Goal: Task Accomplishment & Management: Complete application form

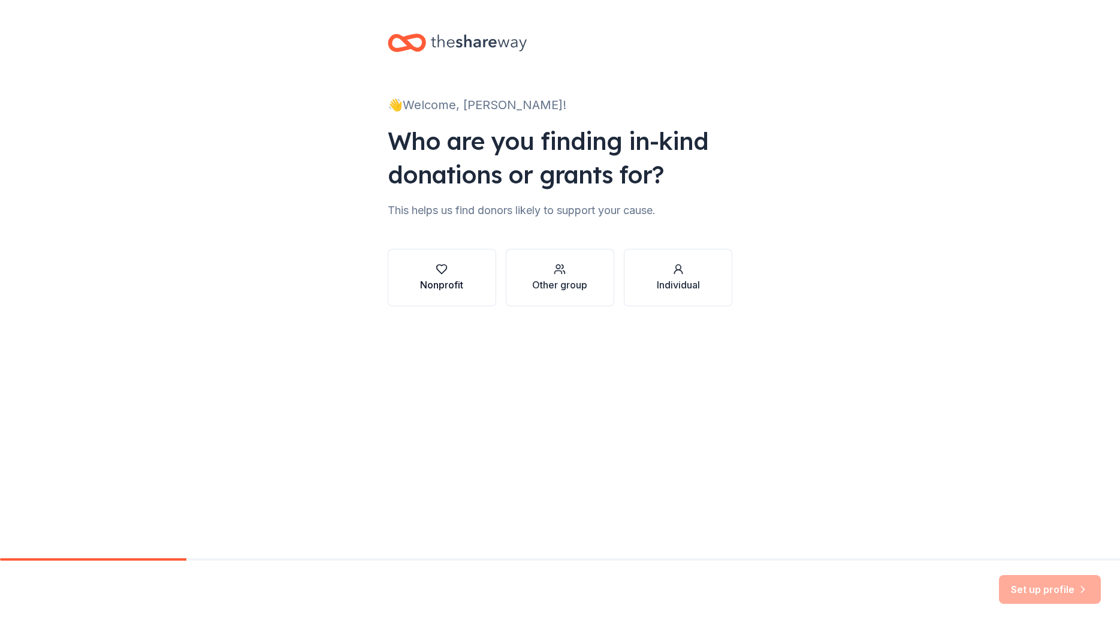
click at [435, 288] on div "Nonprofit" at bounding box center [441, 284] width 43 height 14
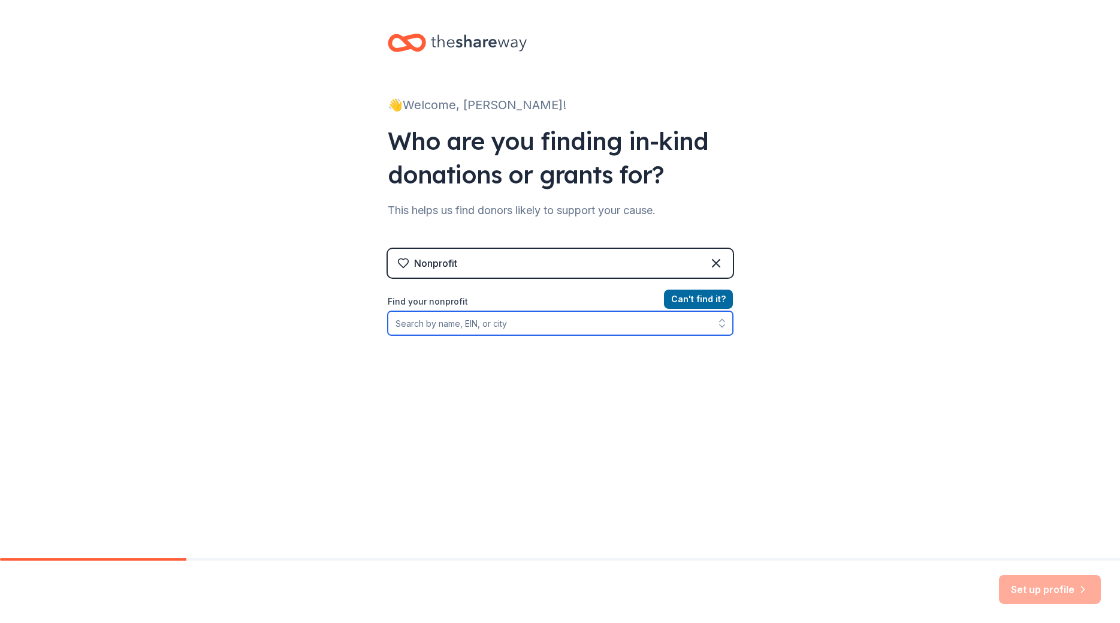
click at [490, 321] on input "Find your nonprofit" at bounding box center [560, 323] width 345 height 24
paste input "[US_EMPLOYER_IDENTIFICATION_NUMBER]"
type input "[US_EMPLOYER_IDENTIFICATION_NUMBER]"
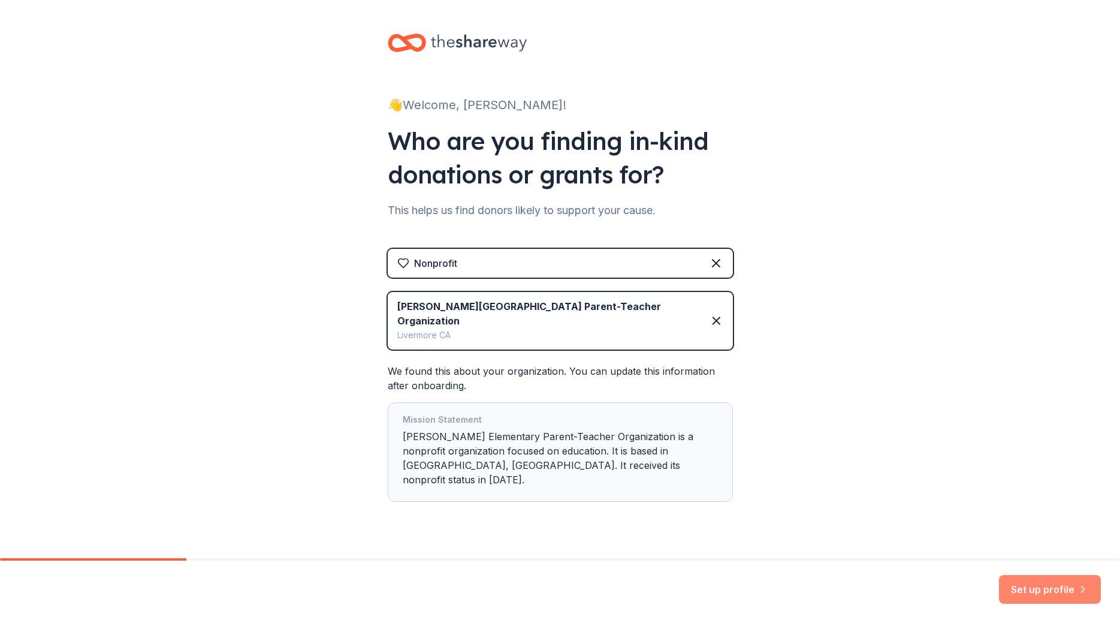
click at [1046, 586] on button "Set up profile" at bounding box center [1050, 589] width 102 height 29
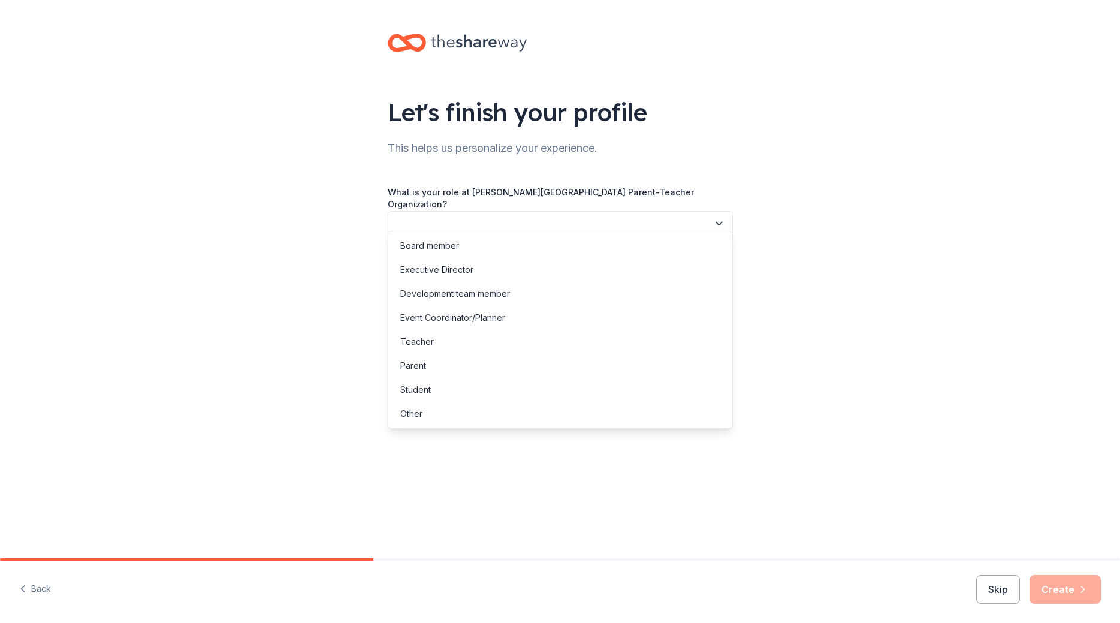
click at [483, 211] on button "button" at bounding box center [560, 223] width 345 height 25
click at [499, 372] on div "Parent" at bounding box center [560, 366] width 339 height 24
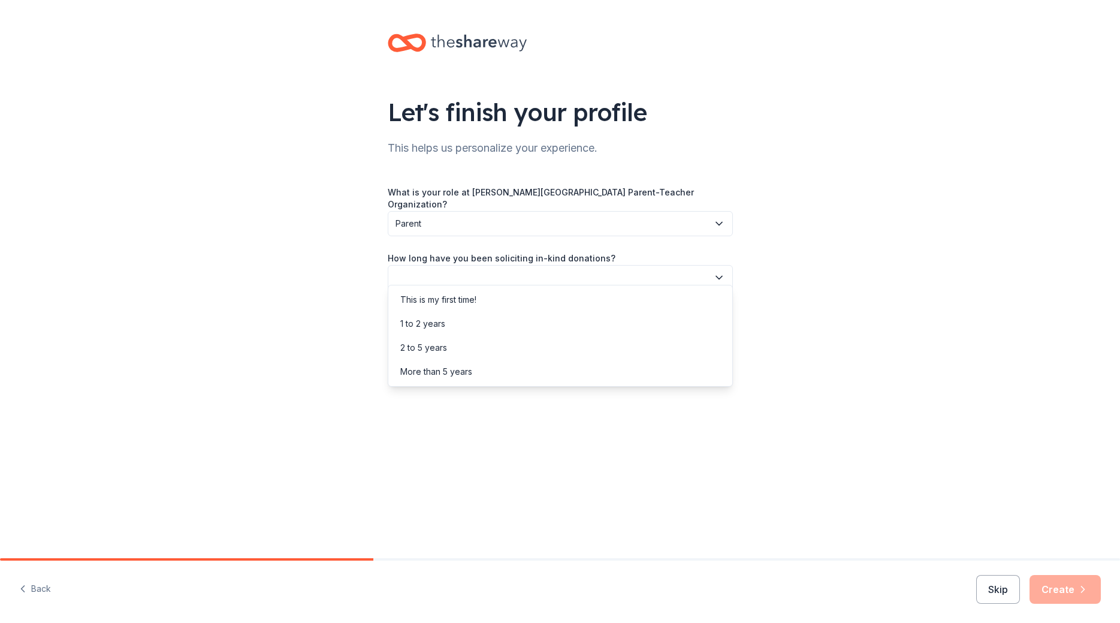
click at [496, 267] on button "button" at bounding box center [560, 277] width 345 height 25
click at [451, 347] on div "2 to 5 years" at bounding box center [560, 348] width 339 height 24
click at [521, 325] on button "button" at bounding box center [560, 331] width 345 height 25
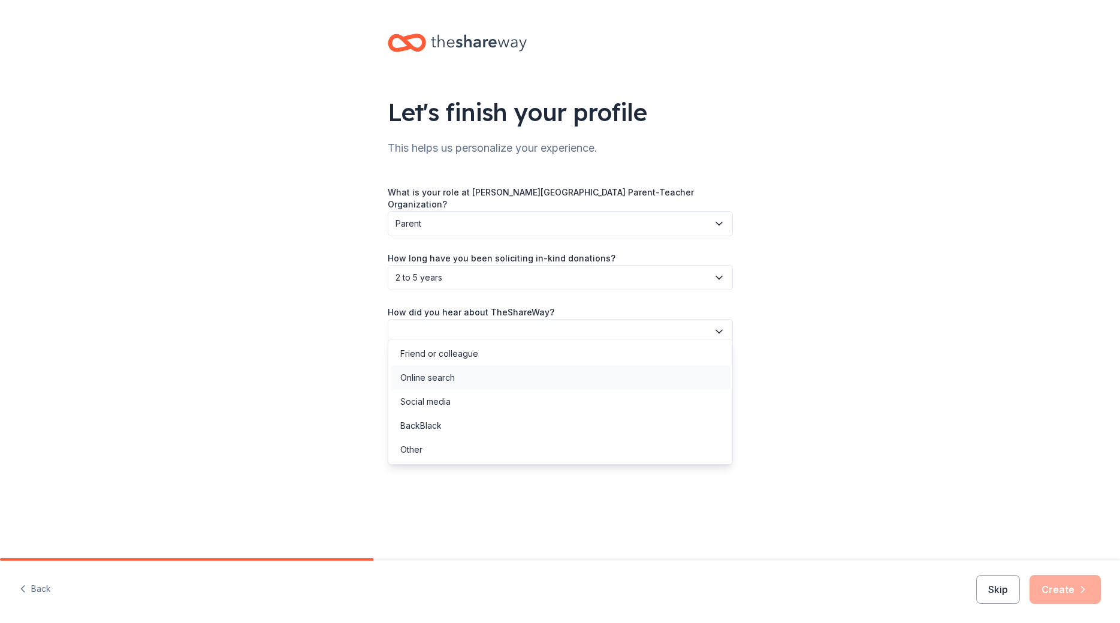
click at [502, 380] on div "Online search" at bounding box center [560, 378] width 339 height 24
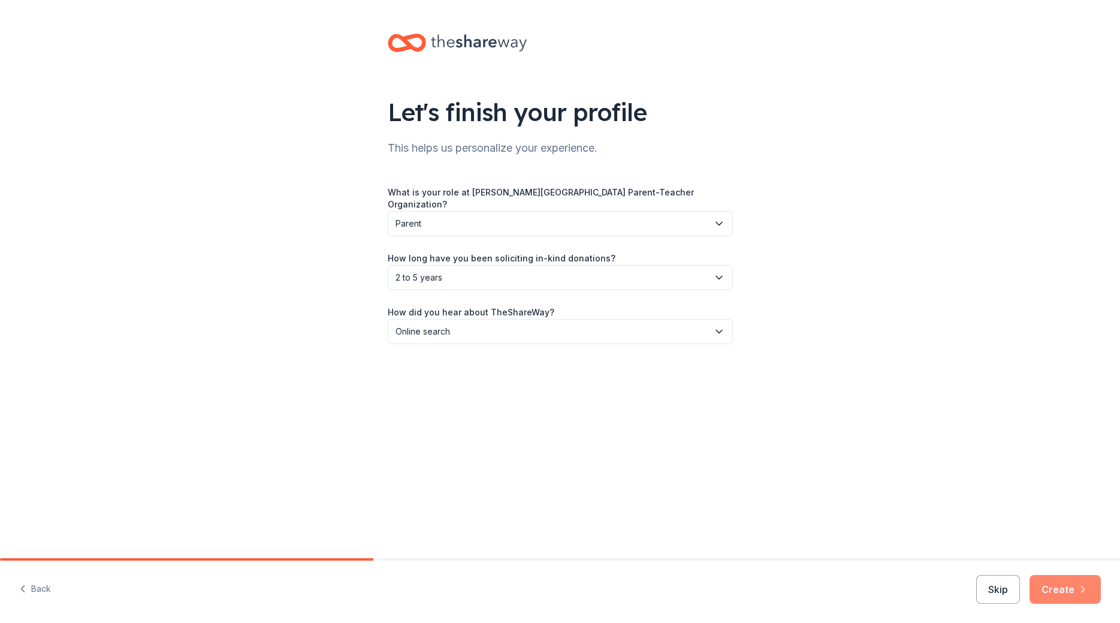
click at [1060, 587] on button "Create" at bounding box center [1065, 589] width 71 height 29
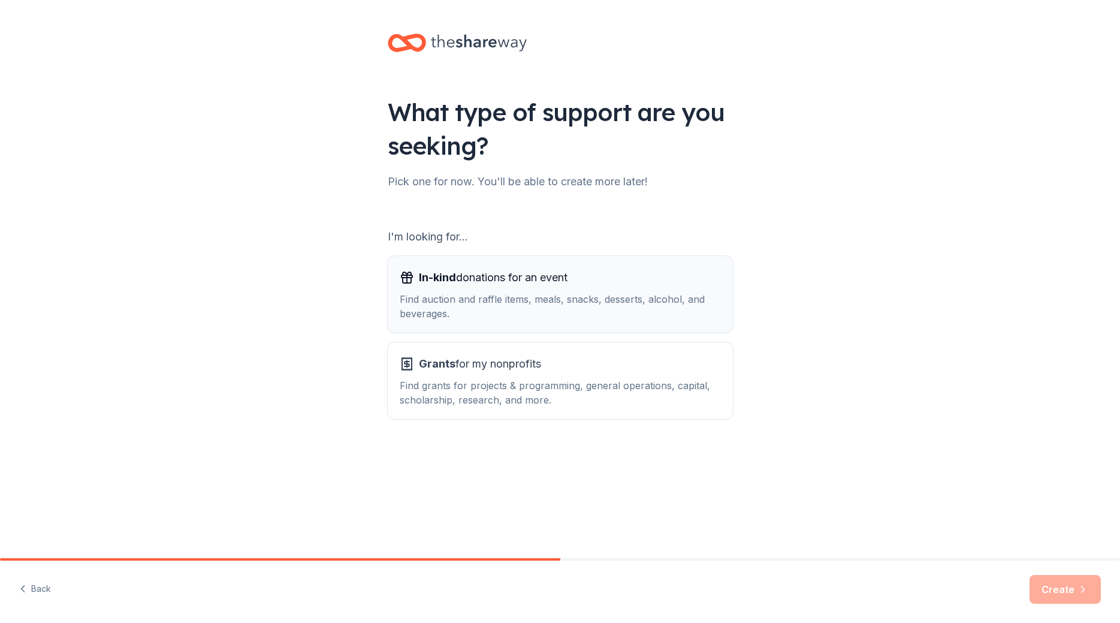
click at [482, 292] on div "Find auction and raffle items, meals, snacks, desserts, alcohol, and beverages." at bounding box center [560, 306] width 321 height 29
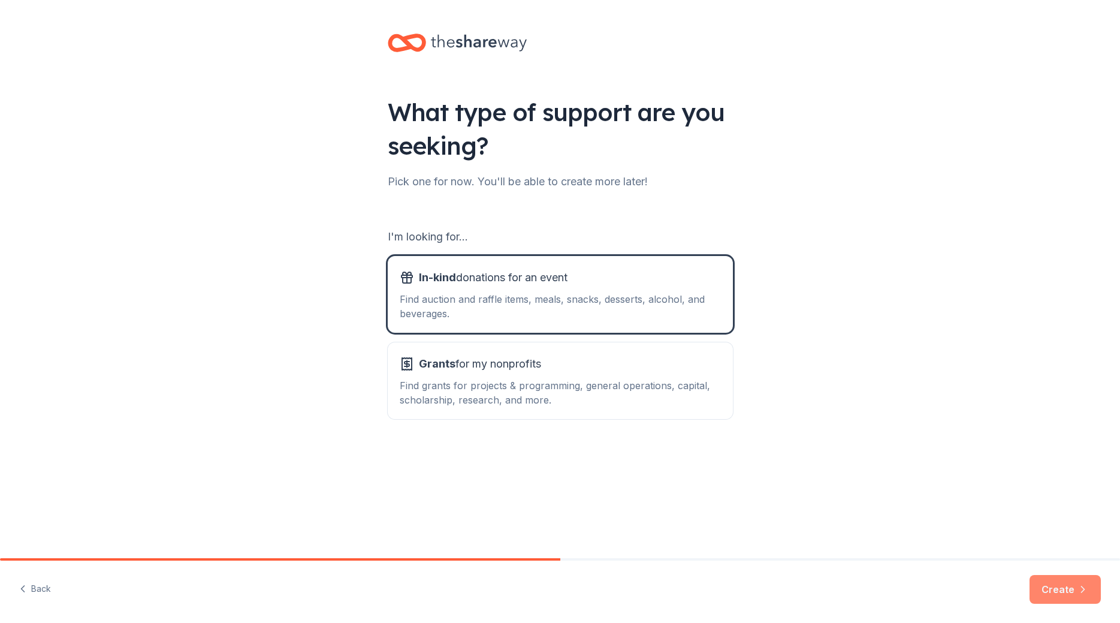
click at [1060, 590] on button "Create" at bounding box center [1065, 589] width 71 height 29
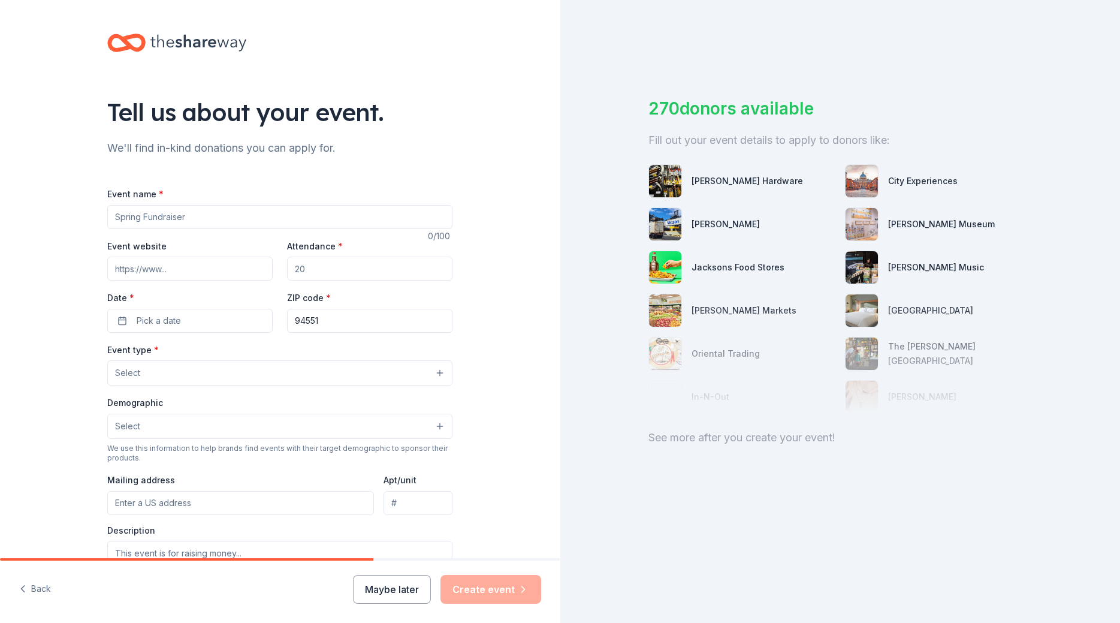
click at [177, 219] on input "Event name *" at bounding box center [279, 217] width 345 height 24
type input "Wine Country Nights"
click at [327, 277] on input "Attendance *" at bounding box center [369, 269] width 165 height 24
drag, startPoint x: 342, startPoint y: 261, endPoint x: 212, endPoint y: 269, distance: 130.3
click at [287, 269] on input "Attendance *" at bounding box center [369, 269] width 165 height 24
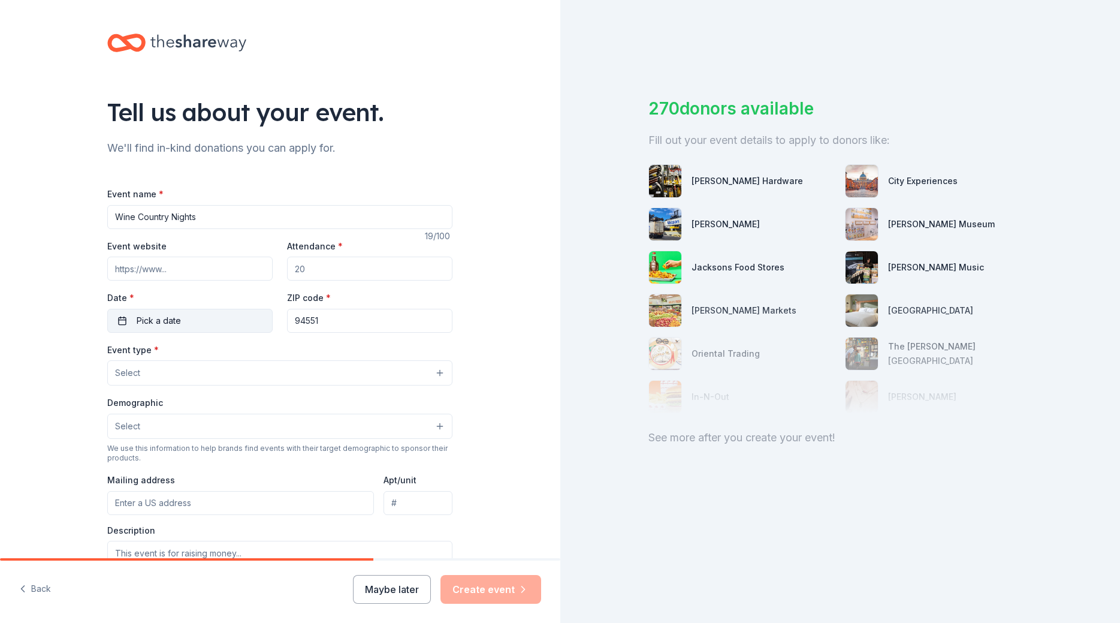
click at [170, 324] on span "Pick a date" at bounding box center [159, 320] width 44 height 14
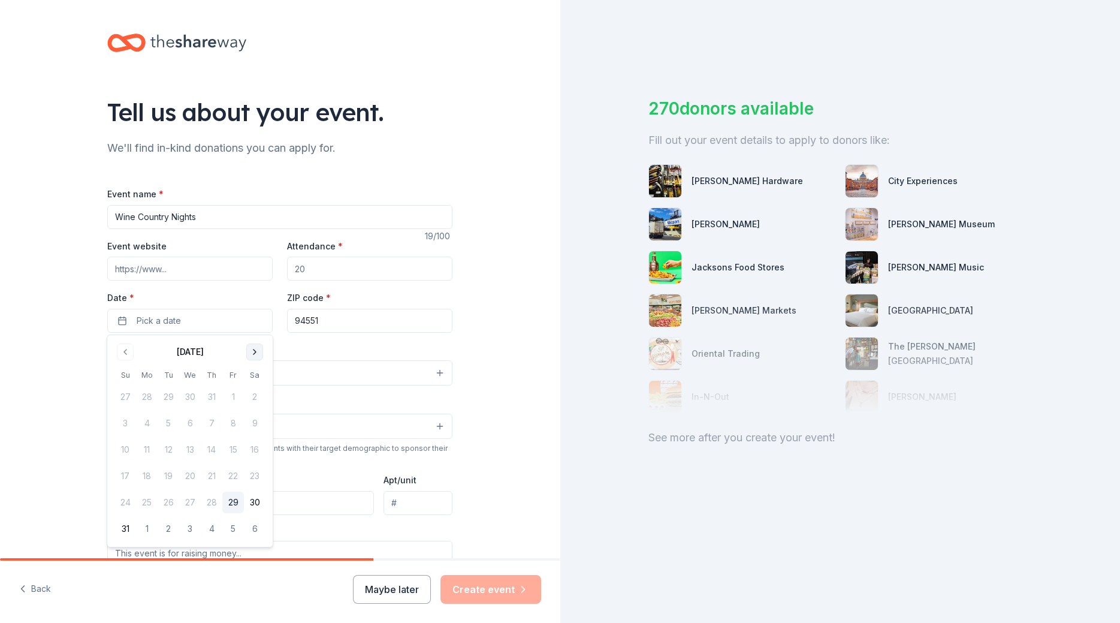
click at [252, 349] on button "Go to next month" at bounding box center [254, 351] width 17 height 17
click at [329, 258] on input "Attendance *" at bounding box center [369, 269] width 165 height 24
drag, startPoint x: 326, startPoint y: 266, endPoint x: 287, endPoint y: 268, distance: 39.0
click at [287, 268] on input "Attendance *" at bounding box center [369, 269] width 165 height 24
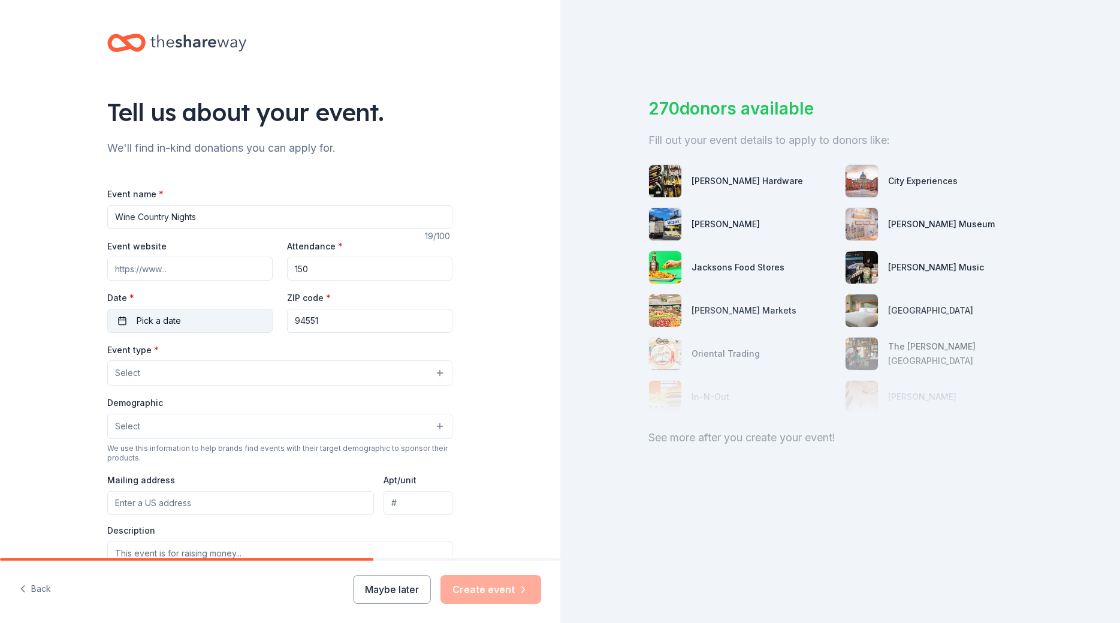
type input "150"
click at [222, 319] on button "Pick a date" at bounding box center [189, 321] width 165 height 24
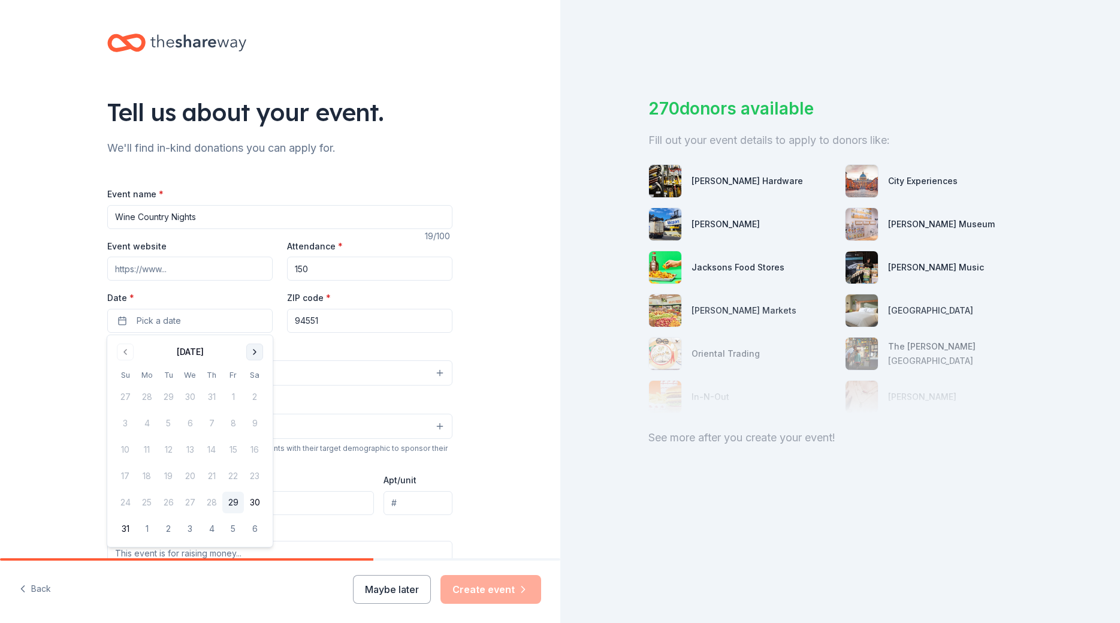
click at [249, 348] on button "Go to next month" at bounding box center [254, 351] width 17 height 17
click at [234, 452] on button "17" at bounding box center [233, 450] width 22 height 22
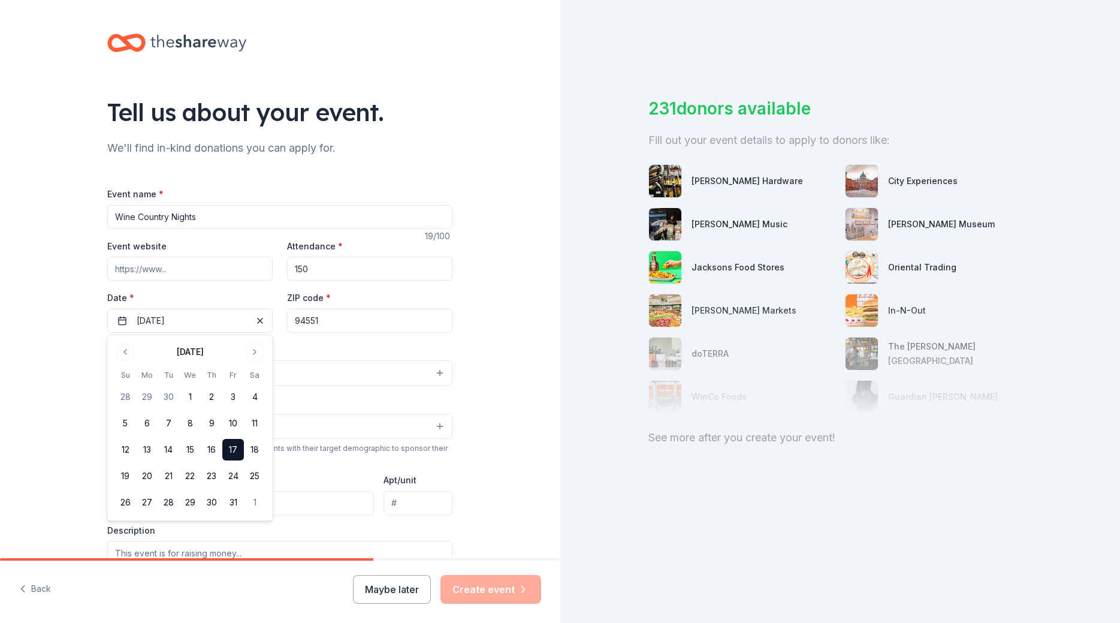
click at [44, 331] on div "Tell us about your event. We'll find in-kind donations you can apply for. Event…" at bounding box center [280, 399] width 560 height 798
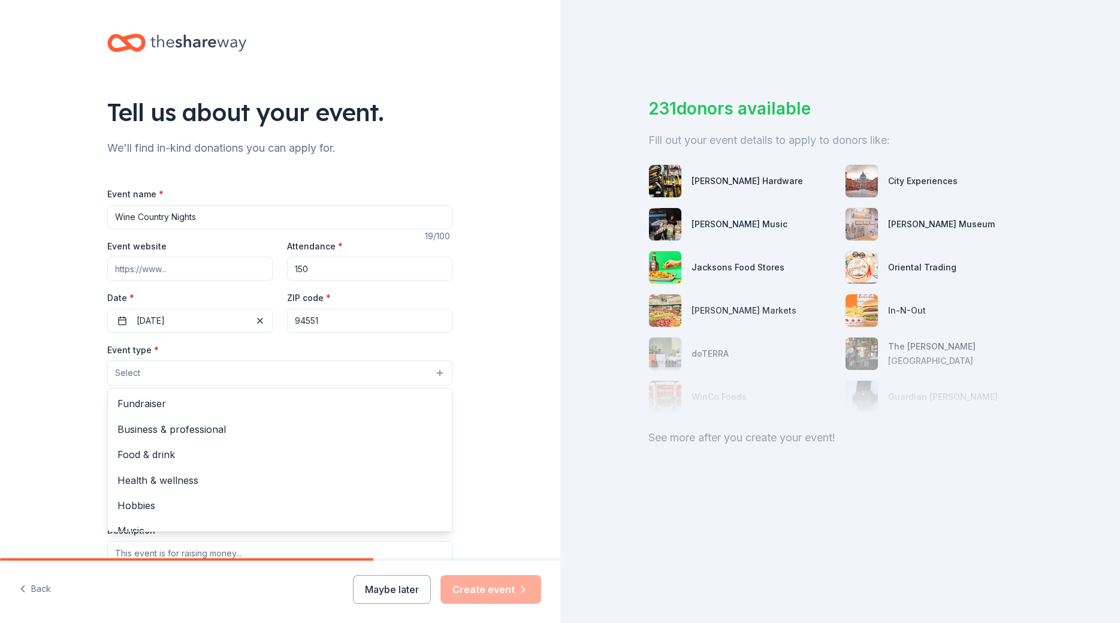
click at [146, 372] on button "Select" at bounding box center [279, 372] width 345 height 25
click at [254, 407] on span "Fundraiser" at bounding box center [279, 404] width 325 height 16
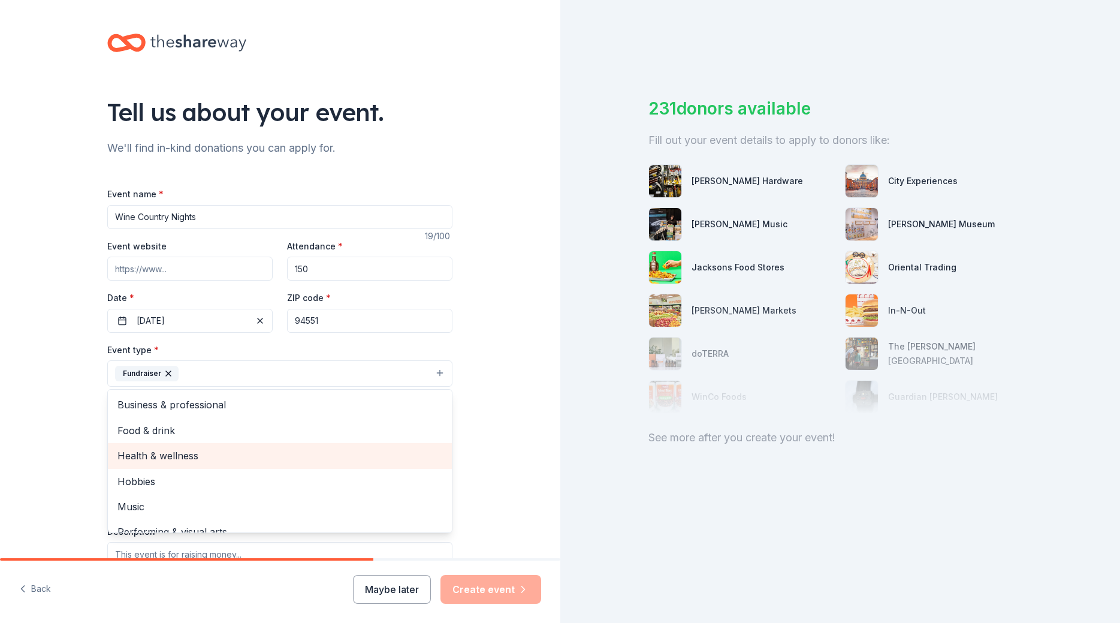
scroll to position [15, 0]
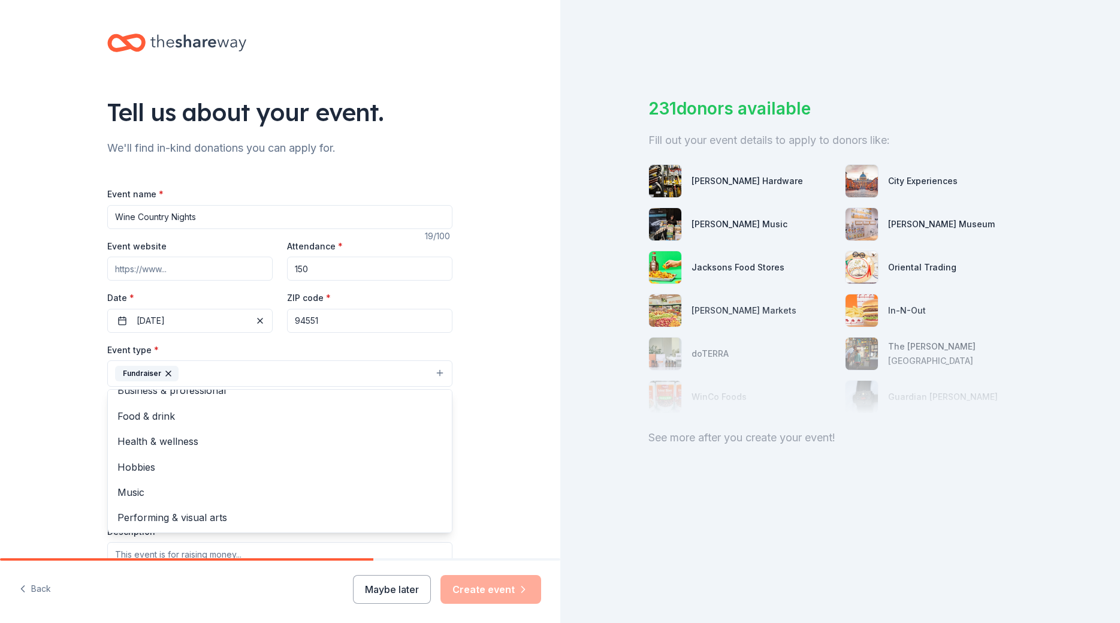
click at [31, 465] on div "Tell us about your event. We'll find in-kind donations you can apply for. Event…" at bounding box center [280, 399] width 560 height 799
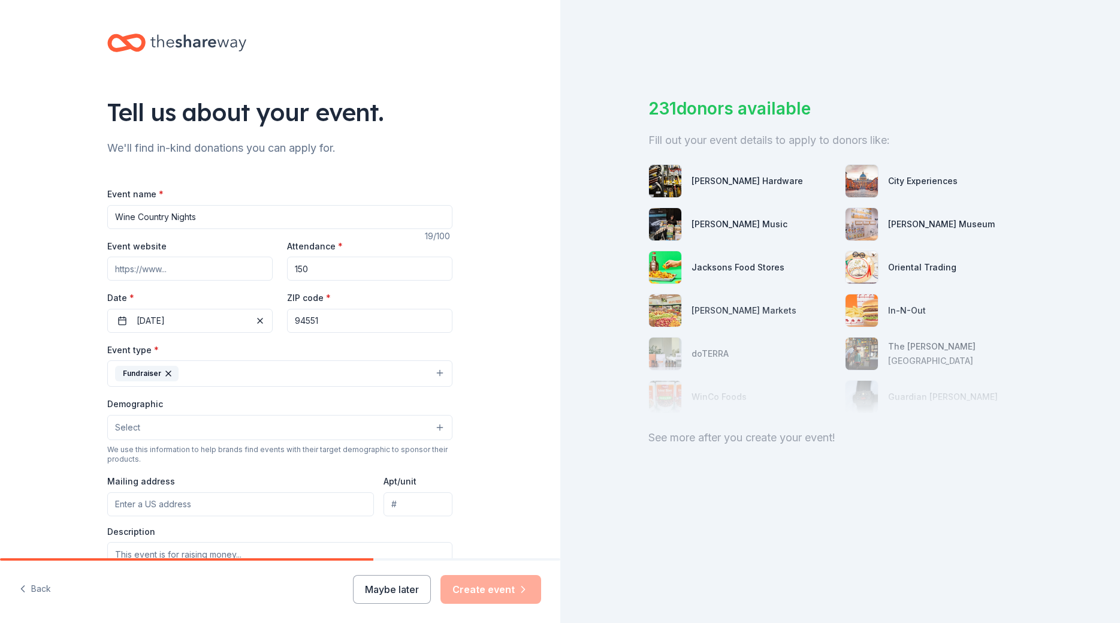
scroll to position [0, 0]
click at [168, 426] on button "Select" at bounding box center [279, 427] width 345 height 25
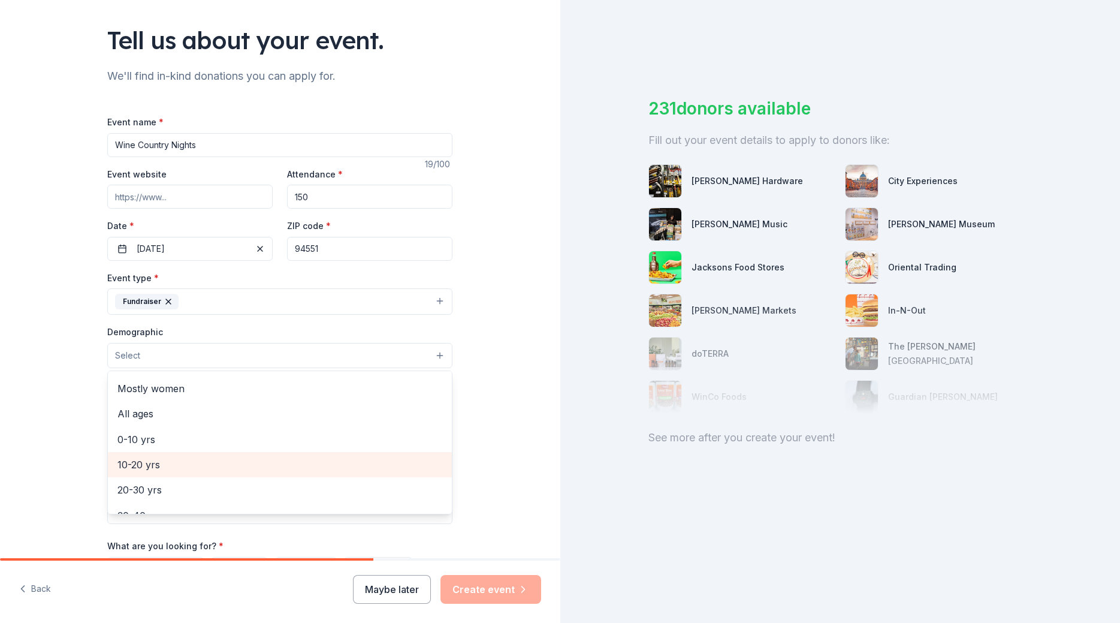
scroll to position [120, 0]
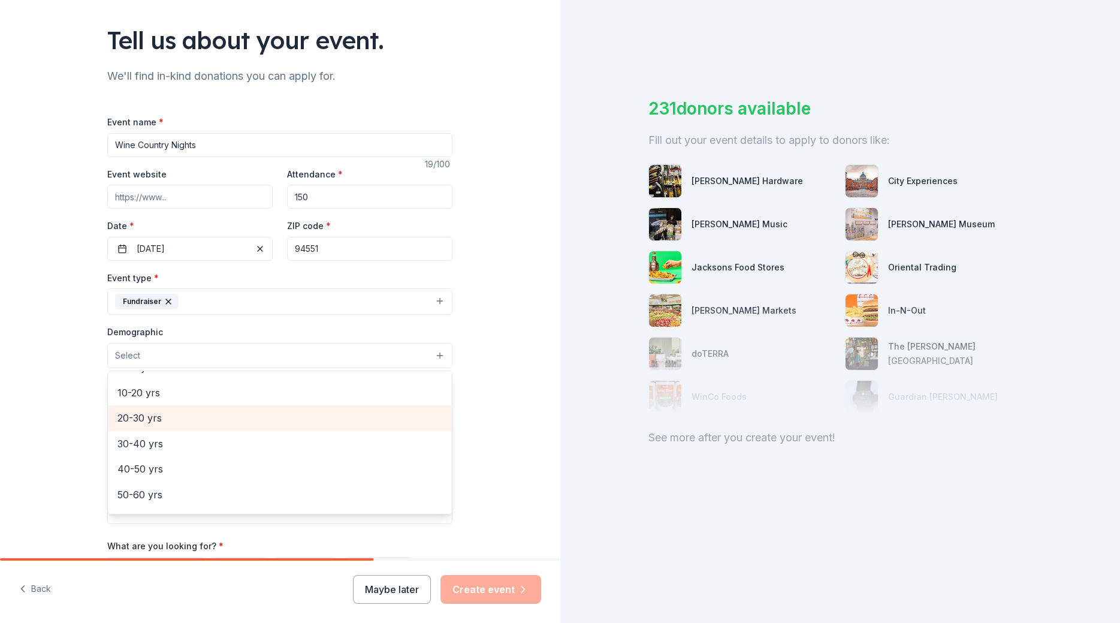
click at [218, 423] on span "20-30 yrs" at bounding box center [279, 418] width 325 height 16
click at [190, 420] on span "30-40 yrs" at bounding box center [279, 419] width 325 height 16
click at [186, 424] on span "40-50 yrs" at bounding box center [279, 419] width 325 height 16
click at [182, 430] on span "50-60 yrs" at bounding box center [279, 423] width 325 height 16
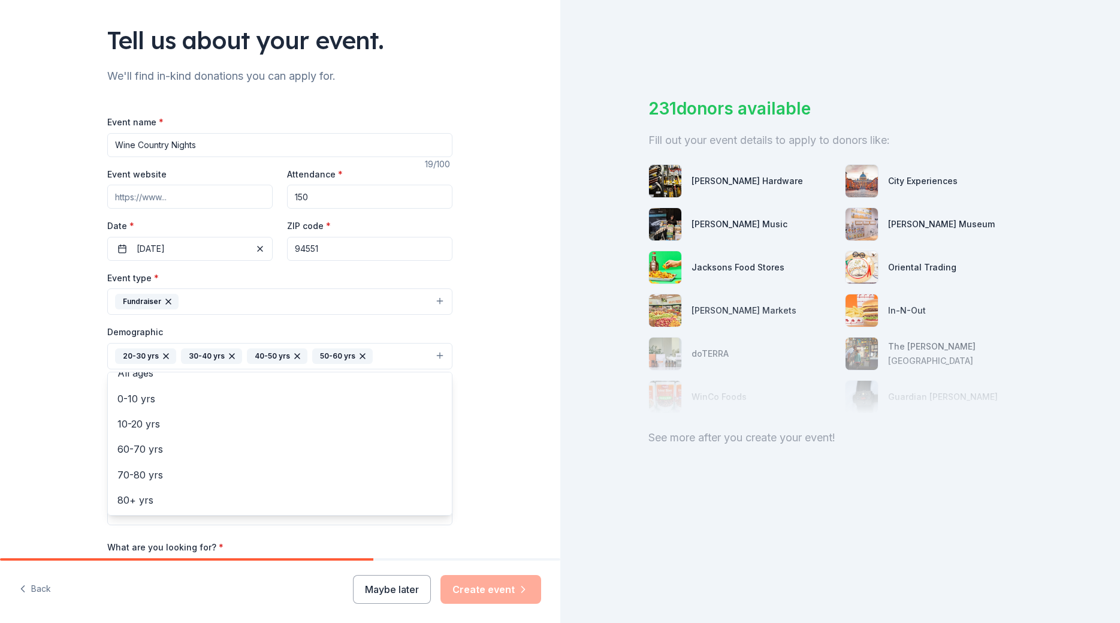
click at [43, 433] on div "Tell us about your event. We'll find in-kind donations you can apply for. Event…" at bounding box center [280, 328] width 560 height 800
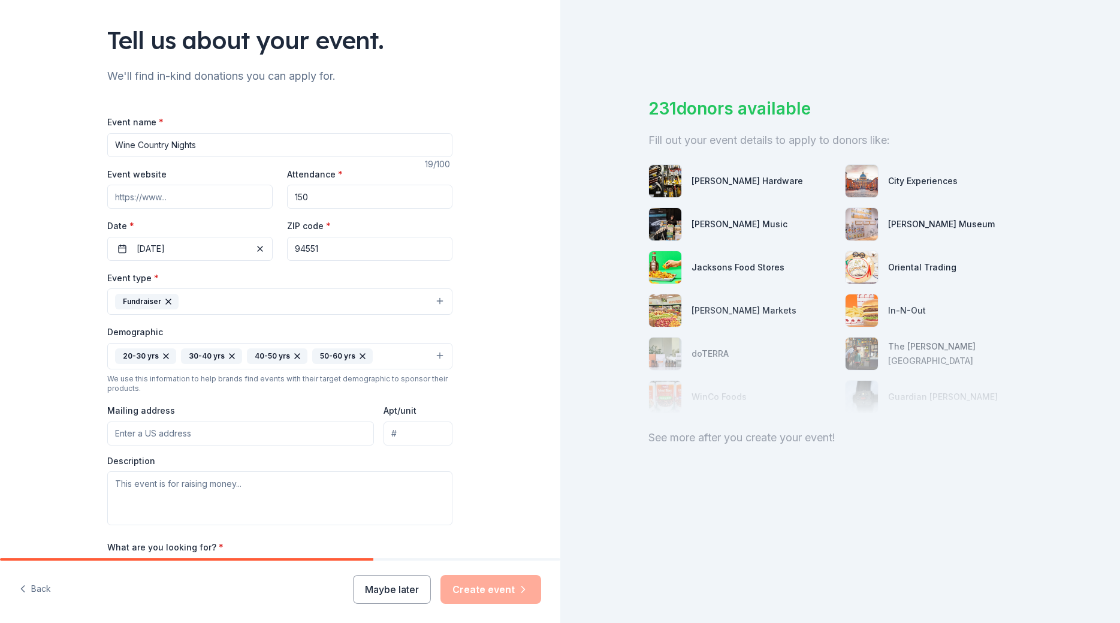
click at [163, 432] on input "Mailing address" at bounding box center [240, 433] width 267 height 24
type input "4857 Willow Road, Pleasanton, CA, 94588"
click at [406, 438] on input "Apt/unit" at bounding box center [418, 433] width 69 height 24
type input "205"
click at [189, 508] on textarea at bounding box center [279, 498] width 345 height 54
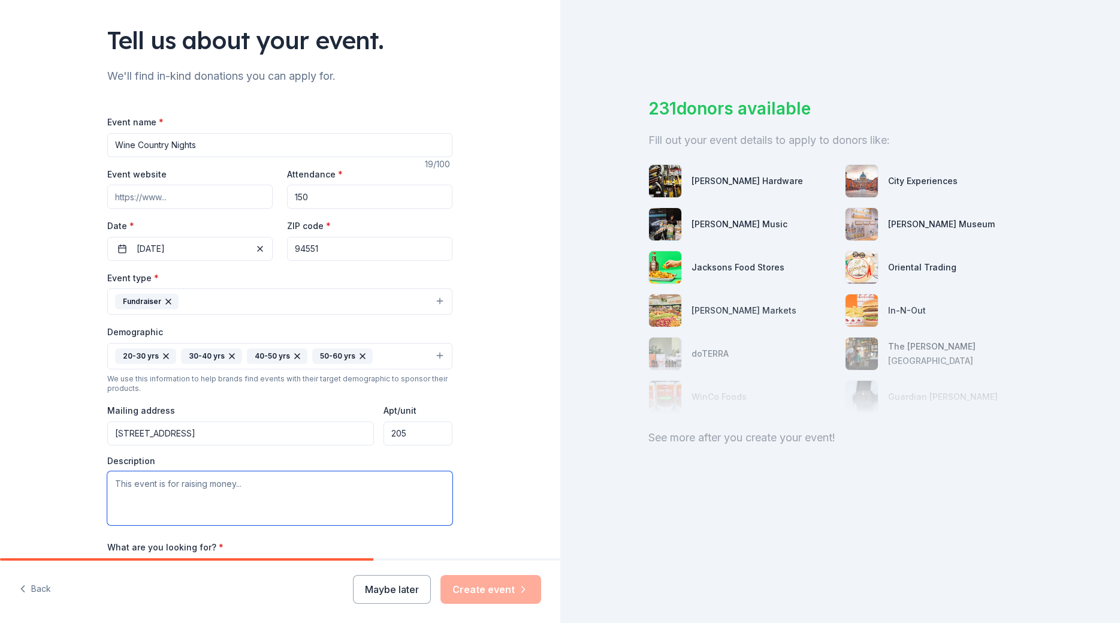
click at [185, 506] on textarea at bounding box center [279, 498] width 345 height 54
paste textarea "Wine Country Nights fundraiser, happening on Thursday, October 17th at 3 Steves…"
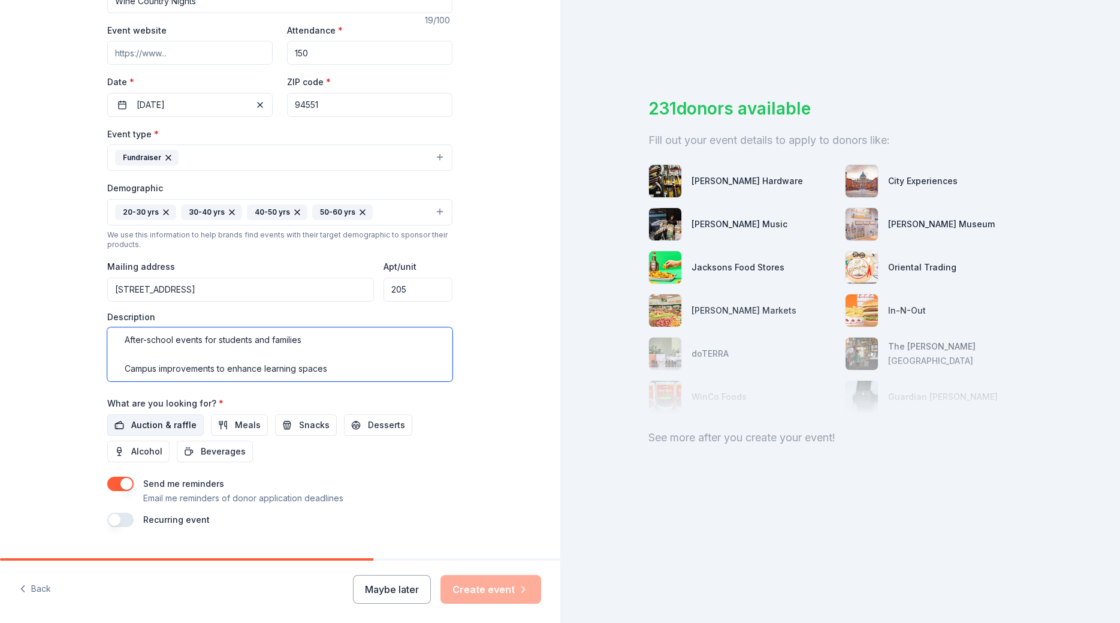
type textarea "Wine Country Nights fundraiser, happening on Thursday, October 17th at 3 Steves…"
click at [167, 421] on span "Auction & raffle" at bounding box center [163, 425] width 65 height 14
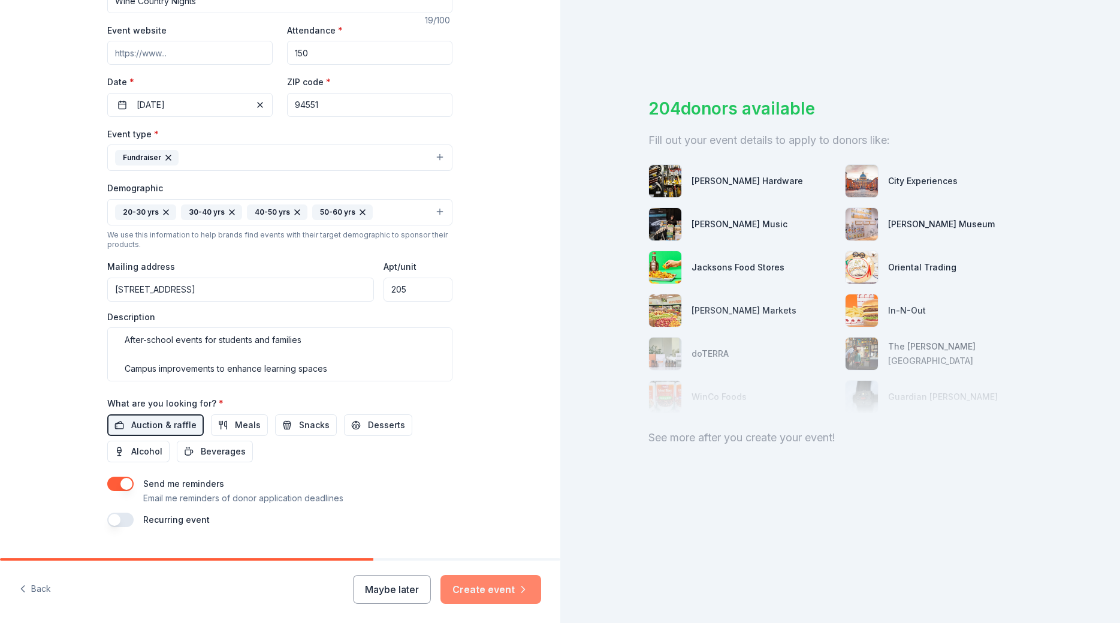
click at [502, 589] on button "Create event" at bounding box center [491, 589] width 101 height 29
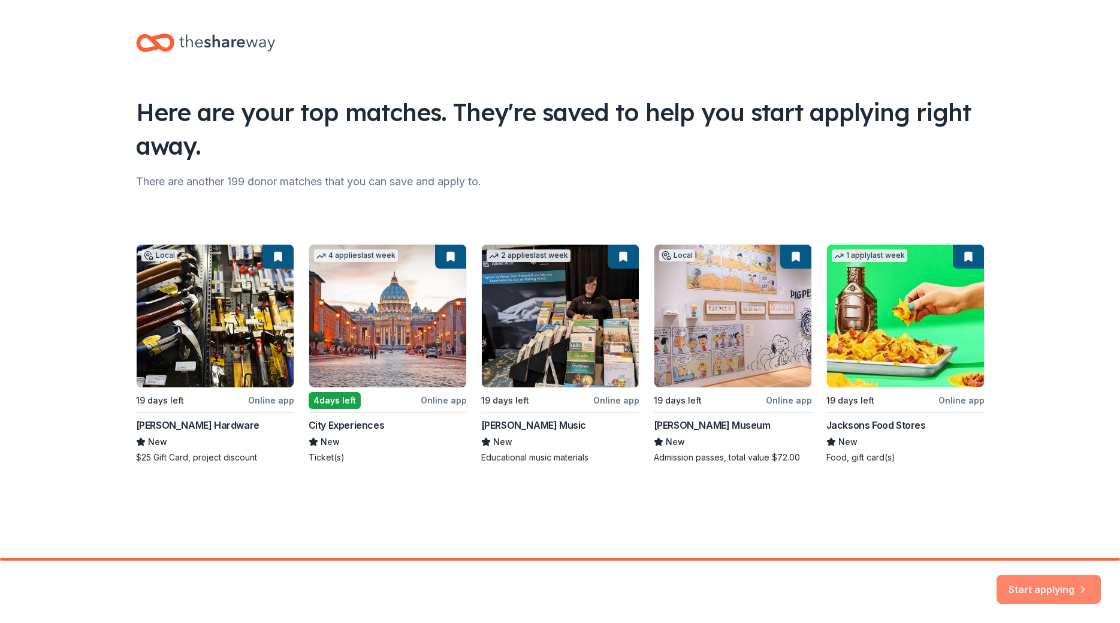
click at [1039, 589] on button "Start applying" at bounding box center [1049, 582] width 104 height 29
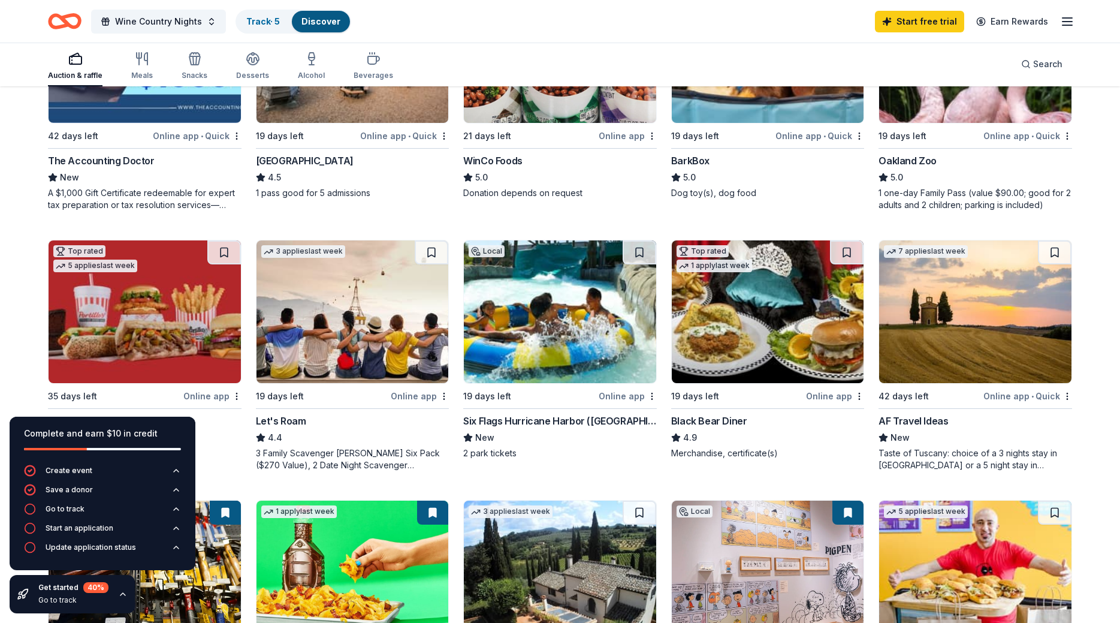
scroll to position [367, 0]
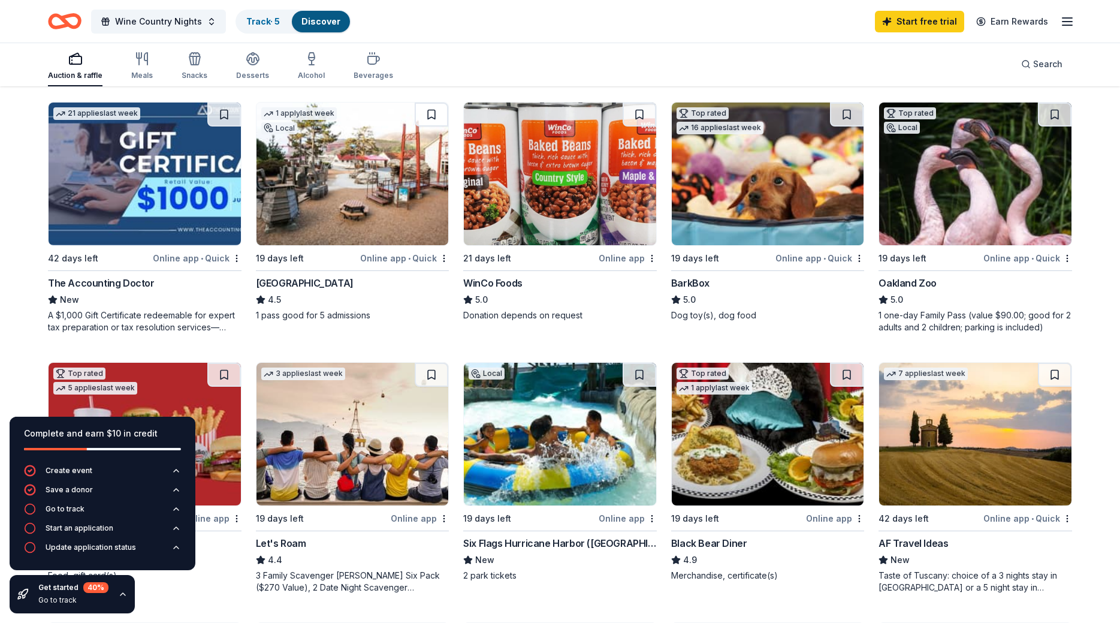
click at [375, 176] on img at bounding box center [353, 173] width 192 height 143
click at [1021, 200] on img at bounding box center [975, 173] width 192 height 143
click at [710, 212] on img at bounding box center [768, 173] width 192 height 143
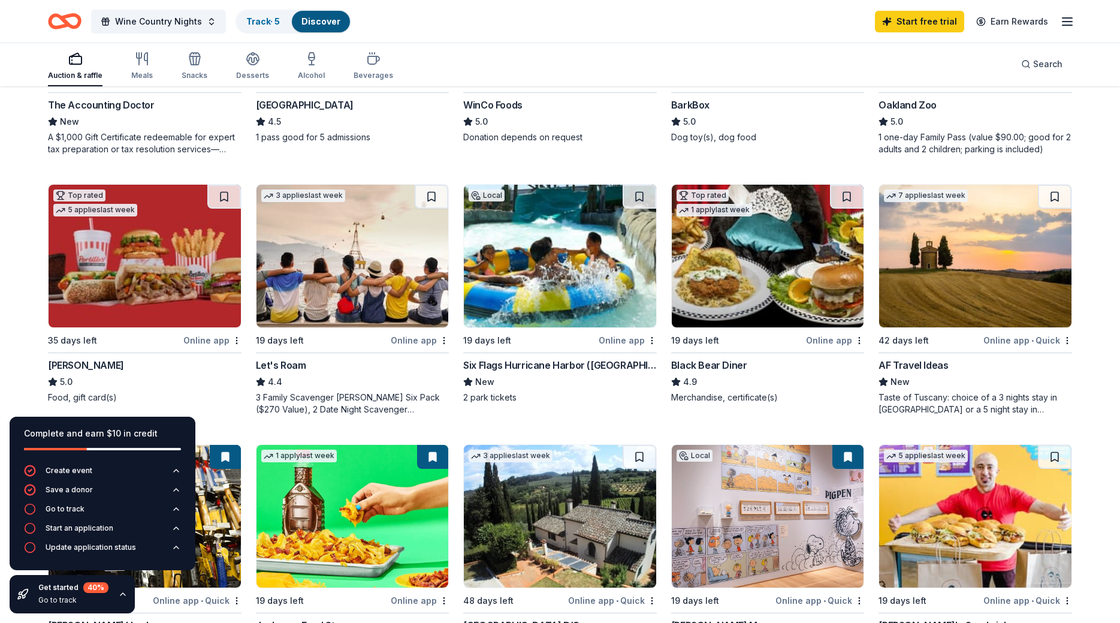
scroll to position [550, 0]
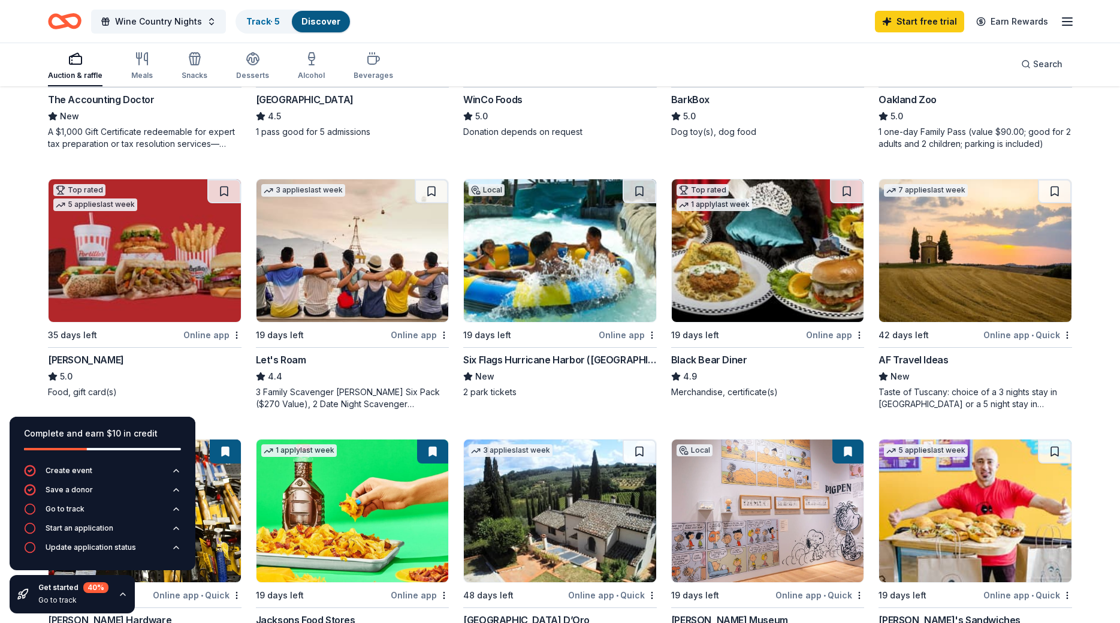
click at [540, 237] on img at bounding box center [560, 250] width 192 height 143
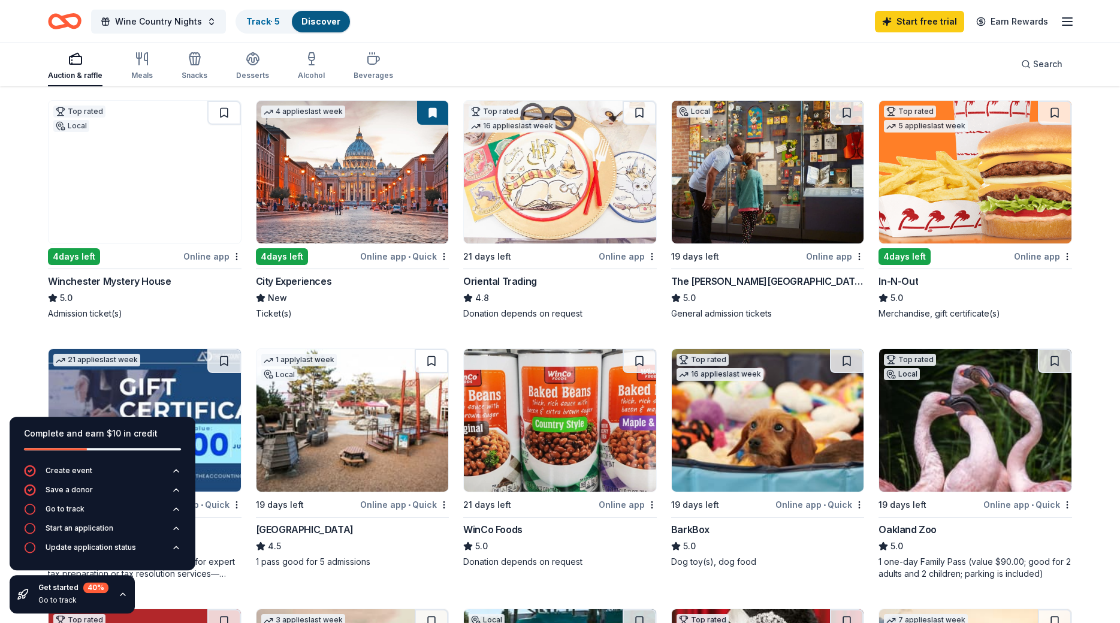
scroll to position [61, 0]
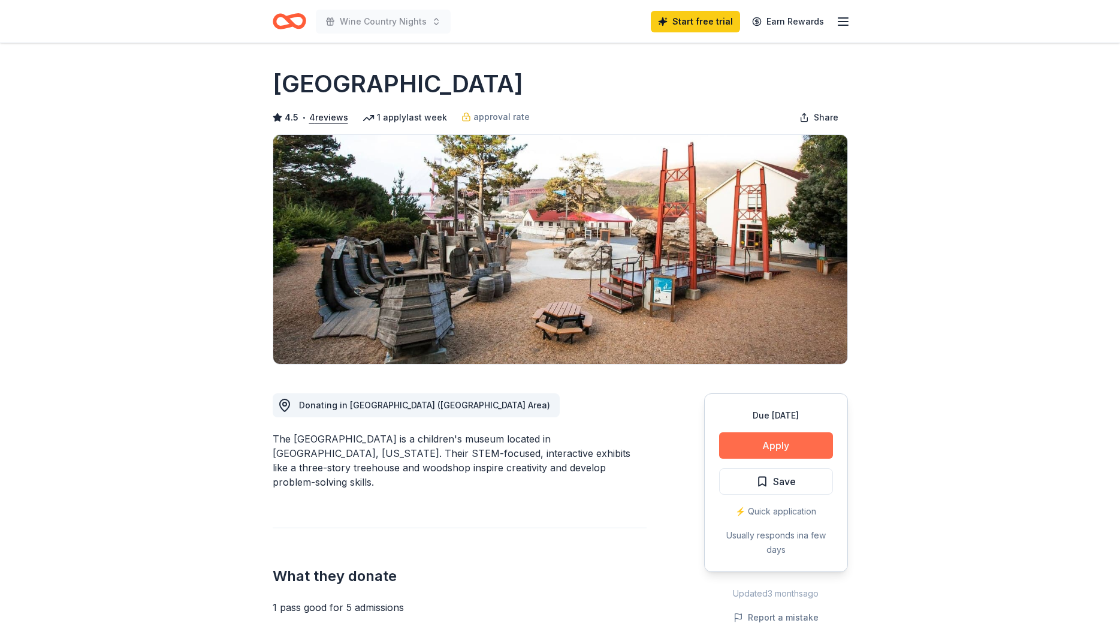
click at [771, 444] on button "Apply" at bounding box center [776, 445] width 114 height 26
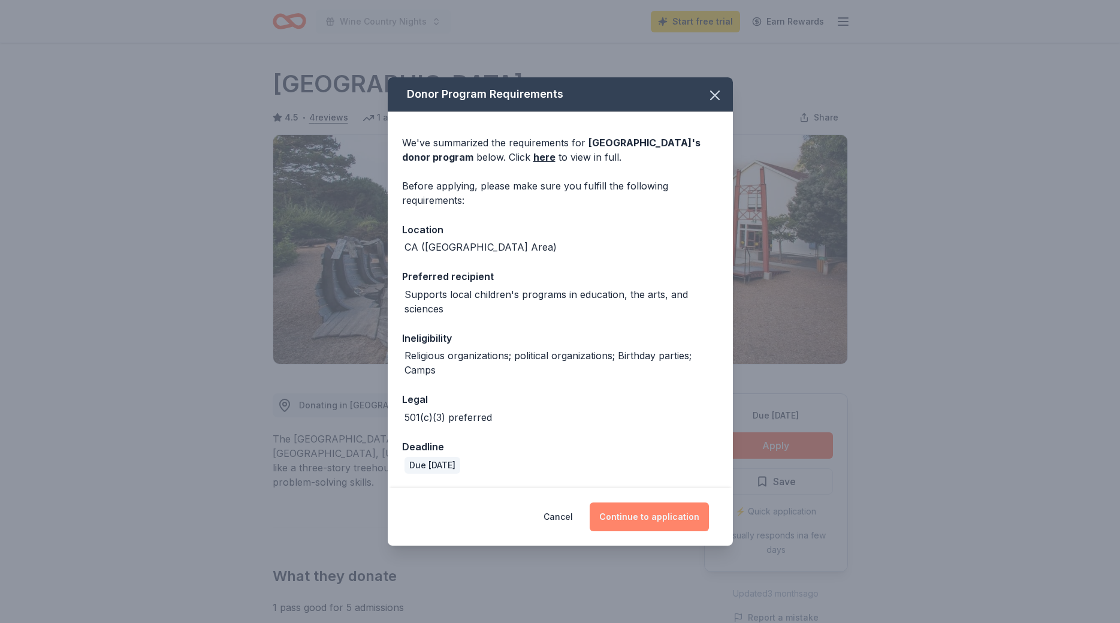
click at [663, 517] on button "Continue to application" at bounding box center [649, 516] width 119 height 29
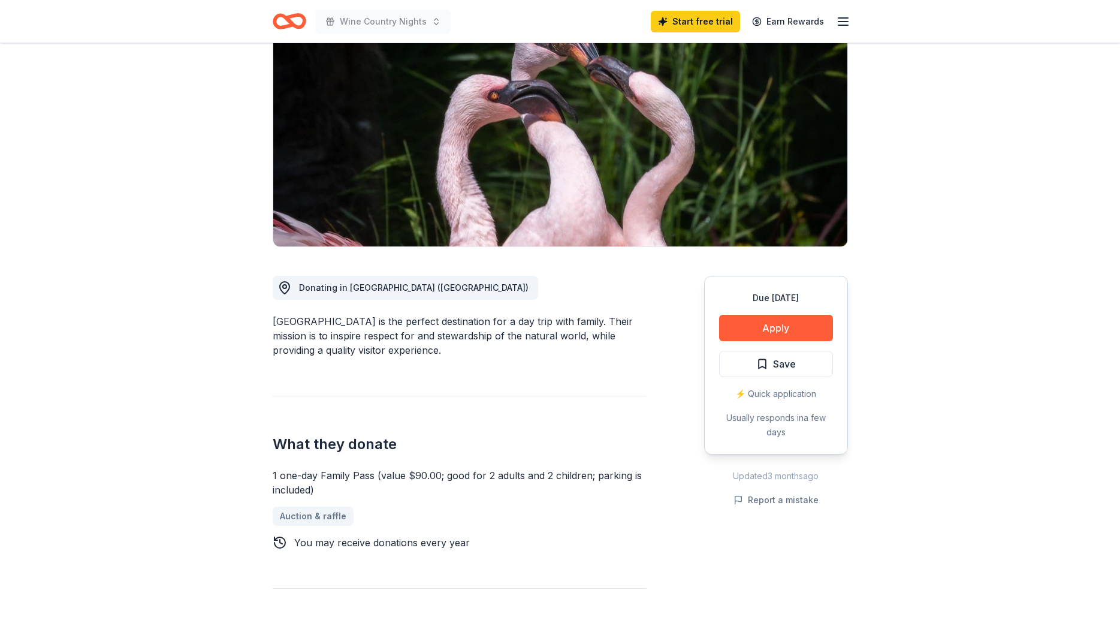
scroll to position [122, 0]
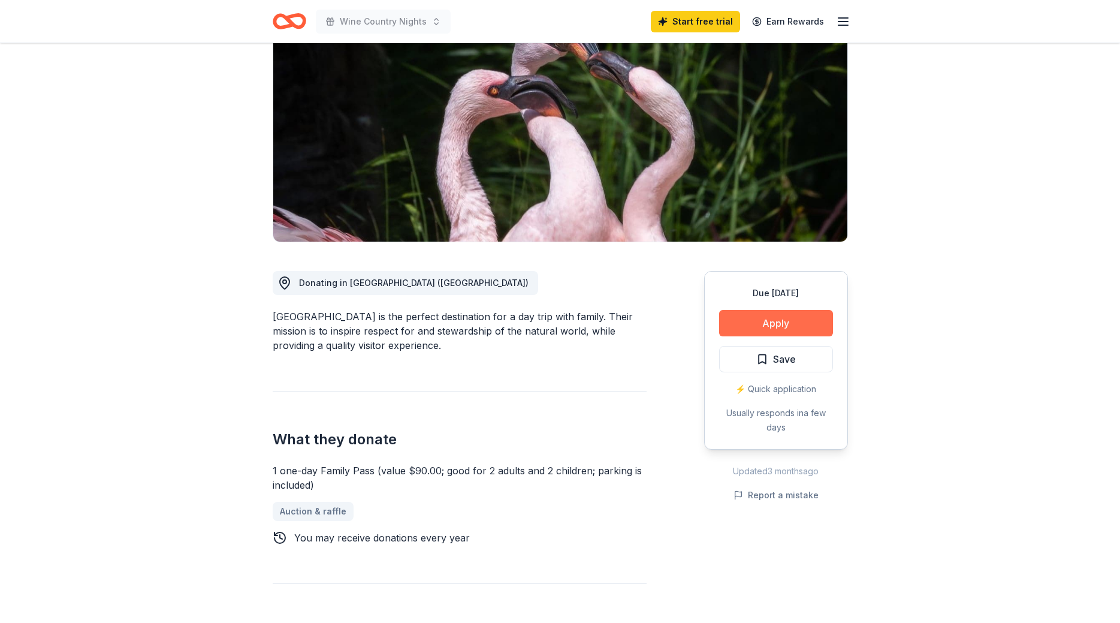
click at [744, 320] on button "Apply" at bounding box center [776, 323] width 114 height 26
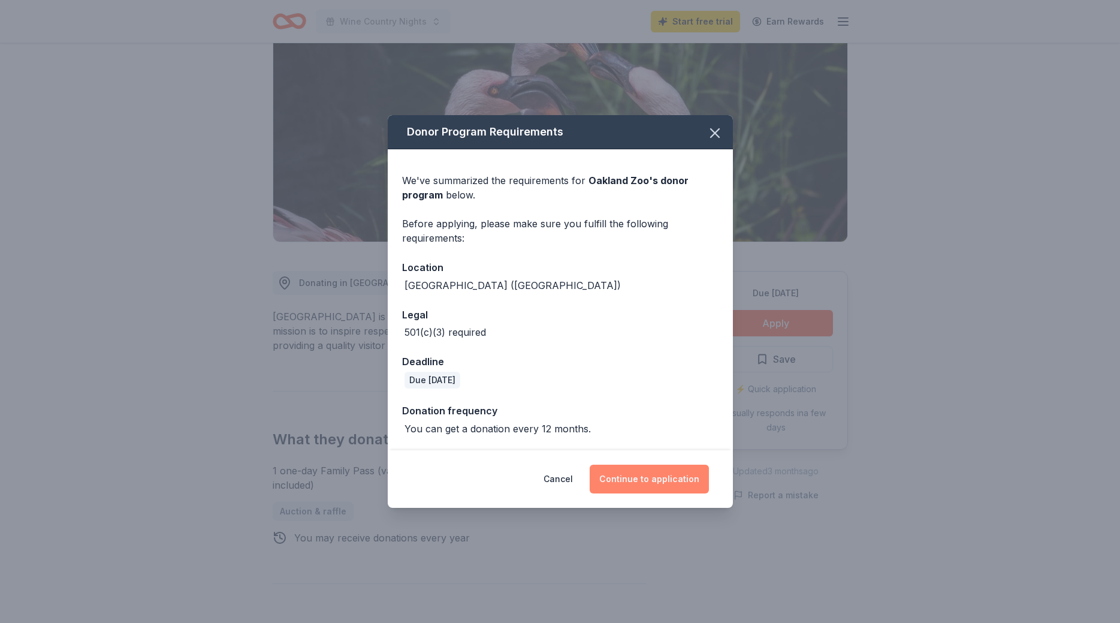
click at [659, 483] on button "Continue to application" at bounding box center [649, 478] width 119 height 29
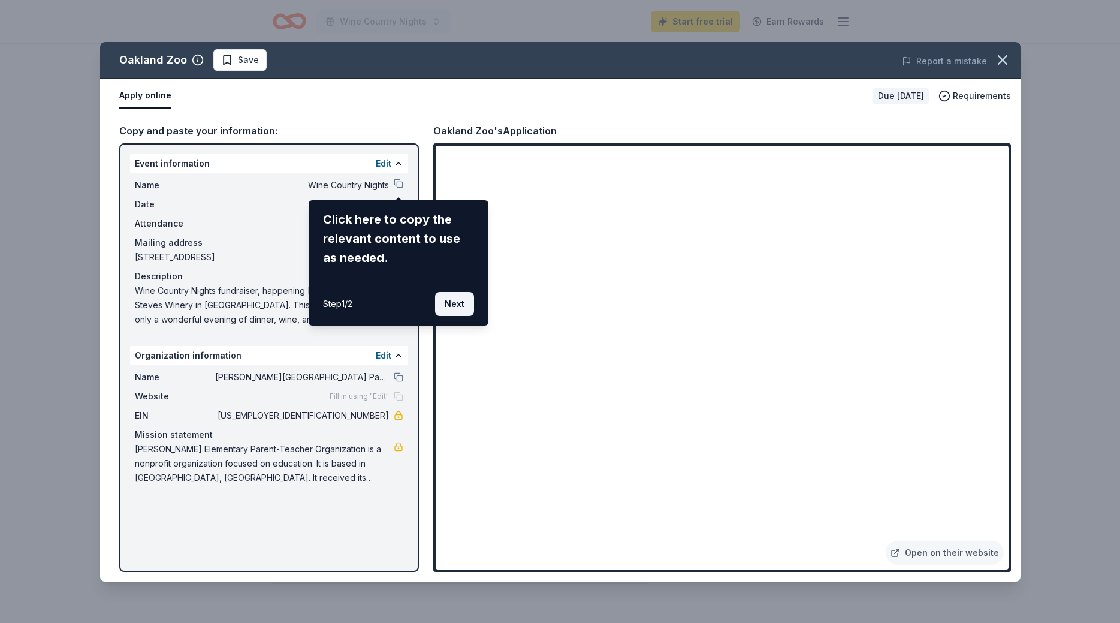
click at [454, 304] on button "Next" at bounding box center [454, 304] width 39 height 24
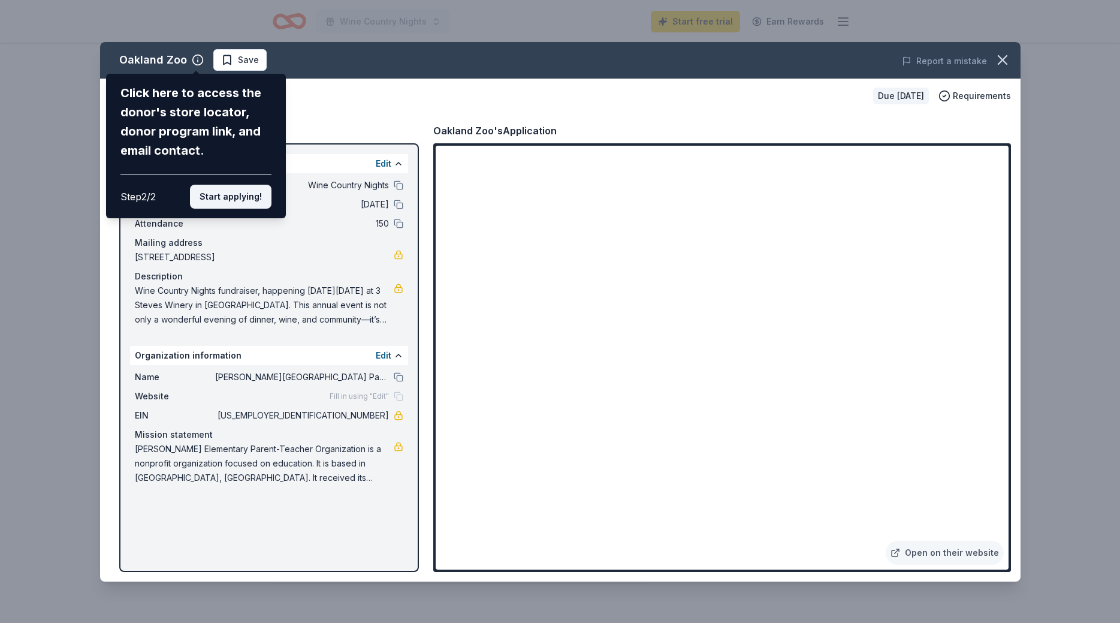
click at [225, 185] on button "Start applying!" at bounding box center [231, 197] width 82 height 24
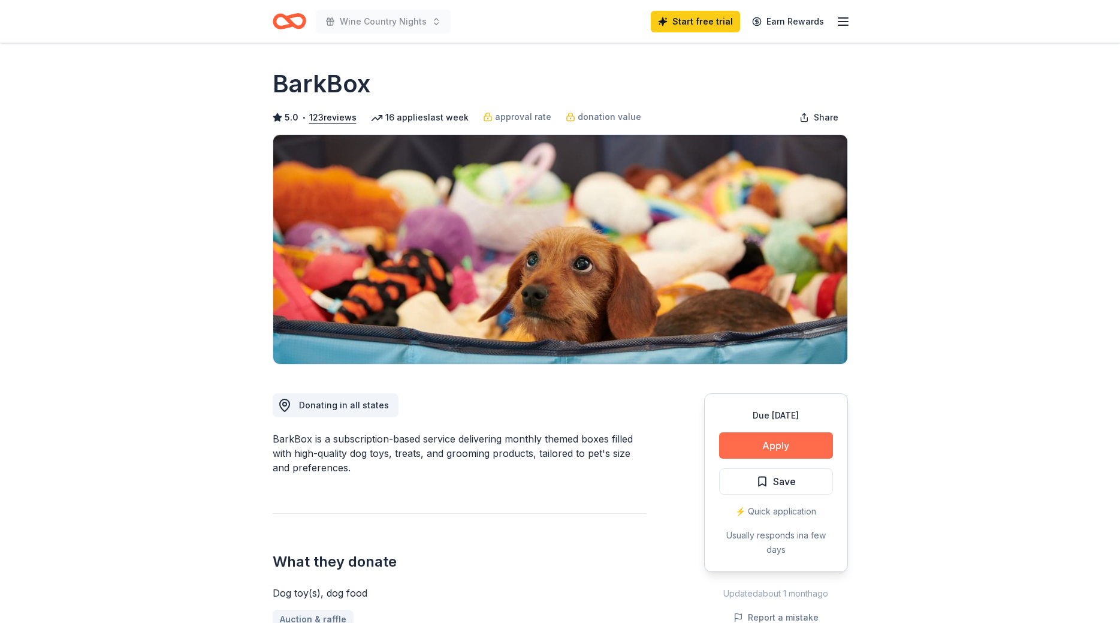
click at [787, 443] on button "Apply" at bounding box center [776, 445] width 114 height 26
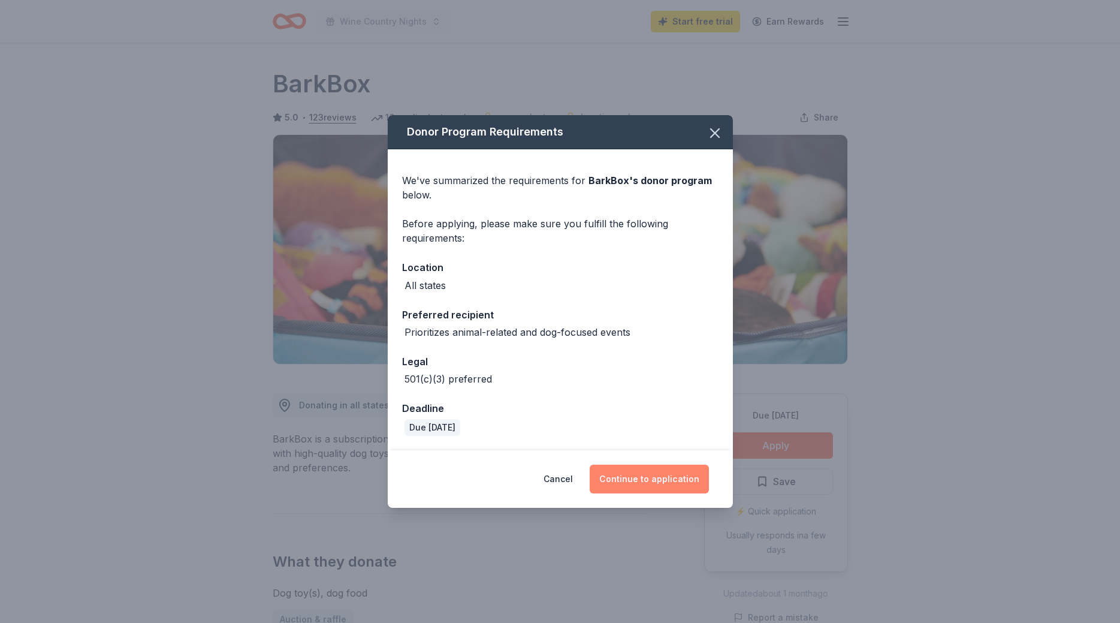
click at [648, 478] on button "Continue to application" at bounding box center [649, 478] width 119 height 29
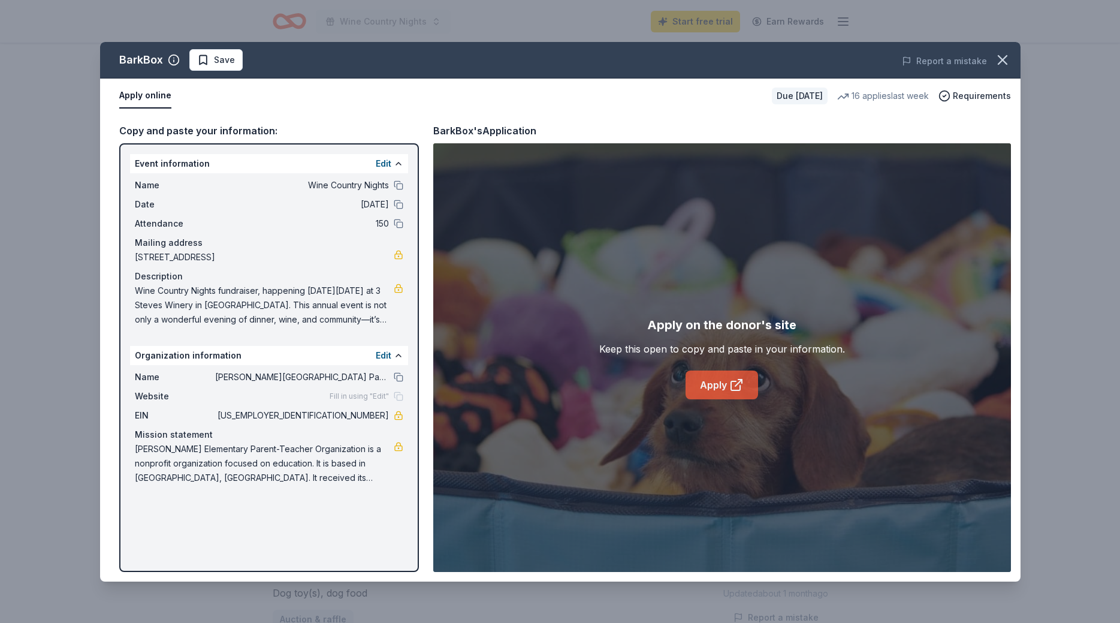
click at [711, 381] on link "Apply" at bounding box center [722, 384] width 73 height 29
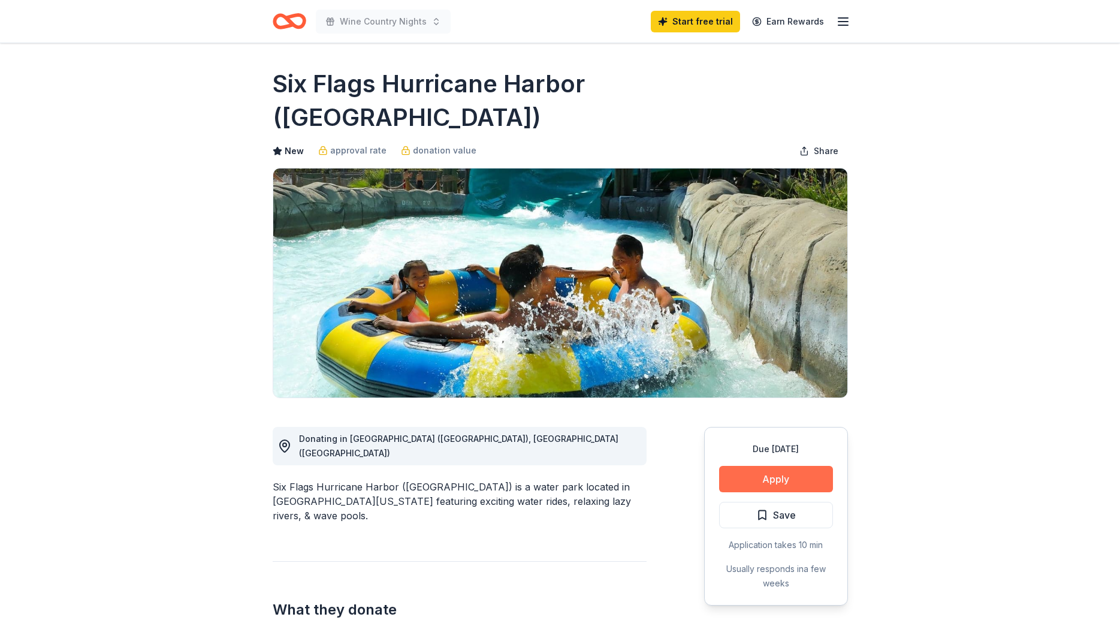
click at [800, 466] on button "Apply" at bounding box center [776, 479] width 114 height 26
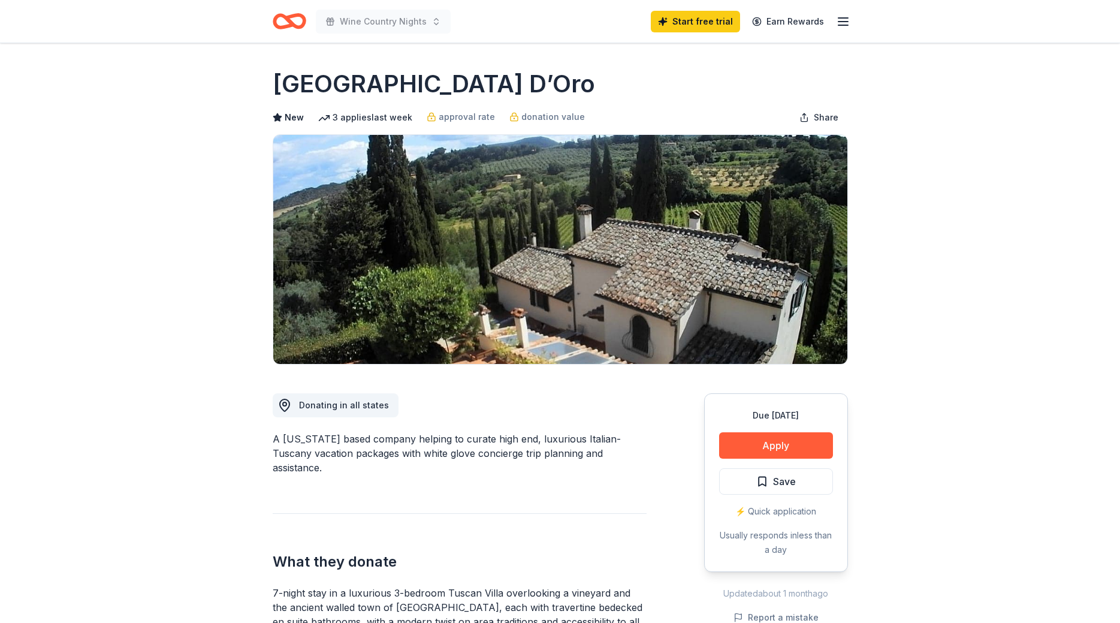
scroll to position [61, 0]
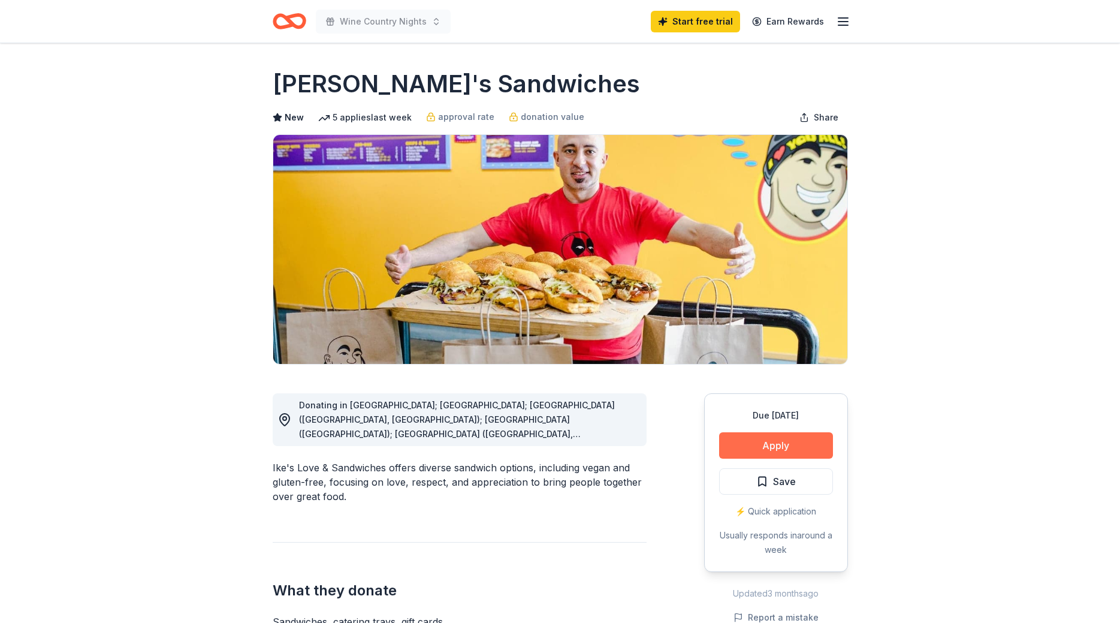
click at [806, 435] on button "Apply" at bounding box center [776, 445] width 114 height 26
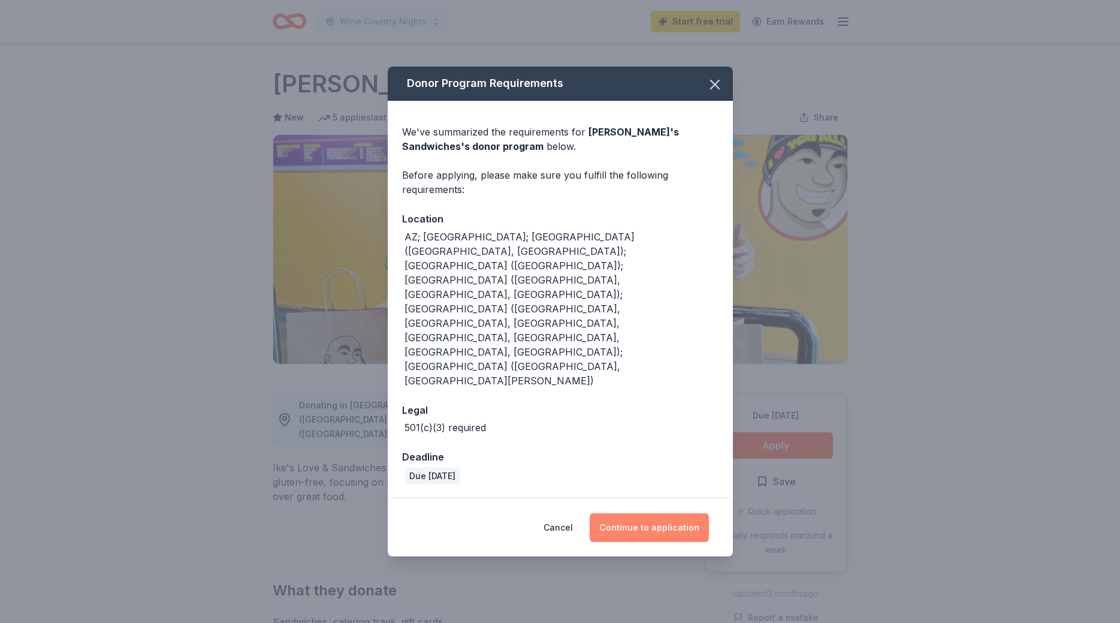
click at [665, 513] on button "Continue to application" at bounding box center [649, 527] width 119 height 29
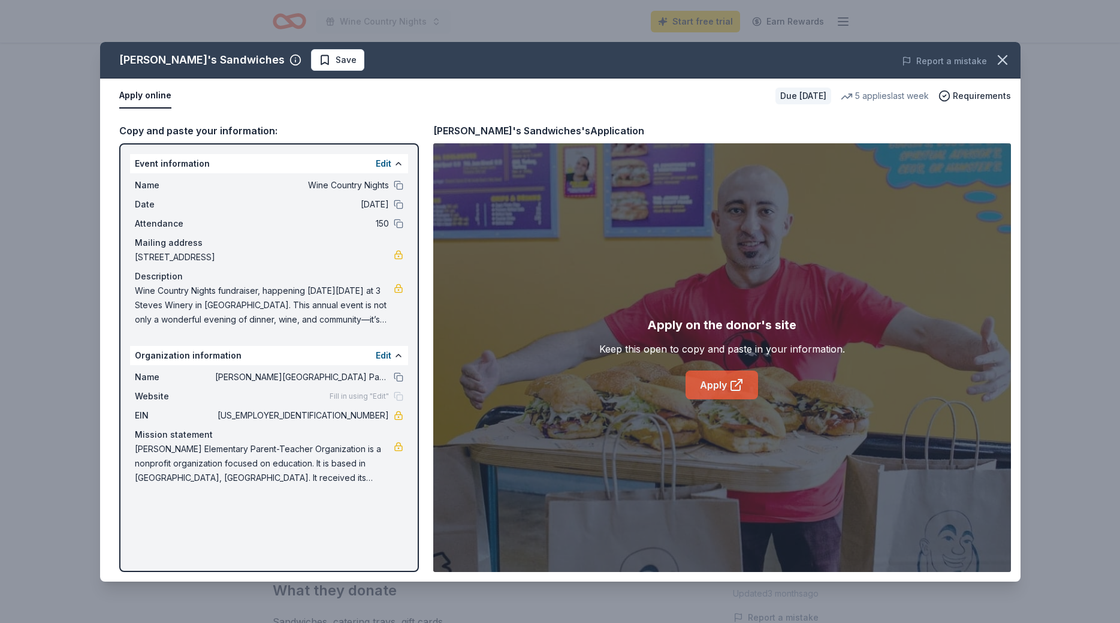
click at [730, 379] on icon at bounding box center [736, 385] width 14 height 14
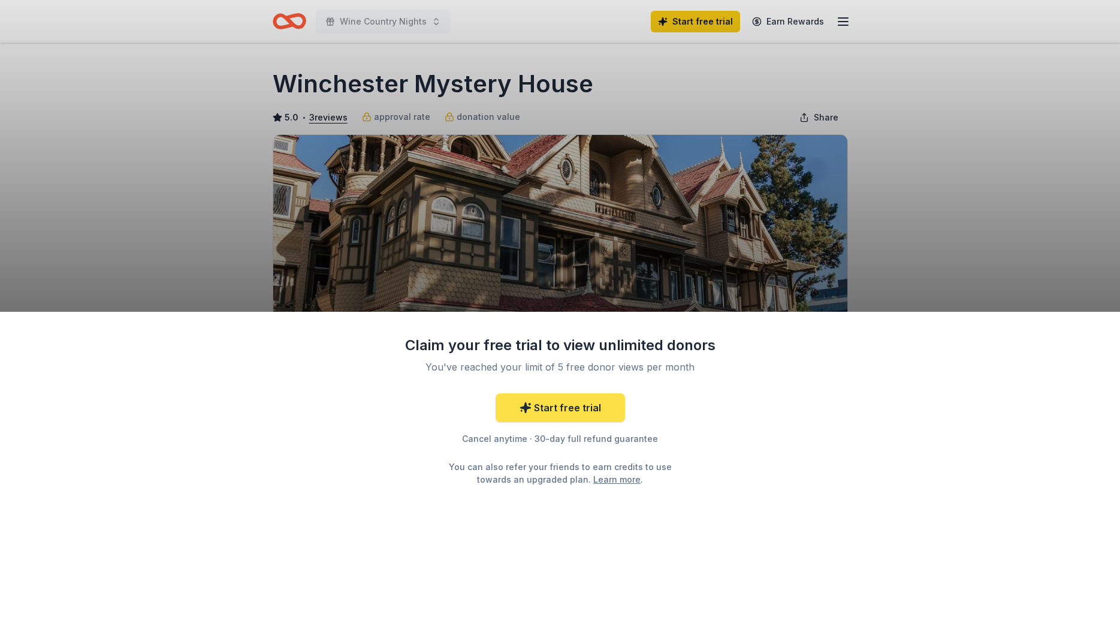
click at [596, 415] on link "Start free trial" at bounding box center [560, 407] width 129 height 29
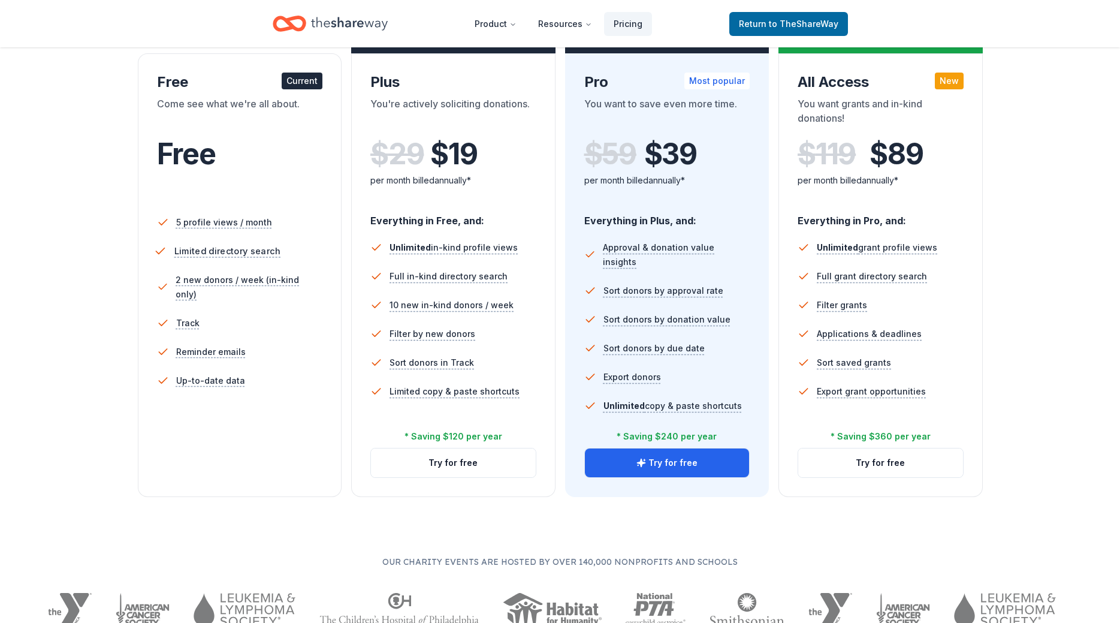
scroll to position [183, 0]
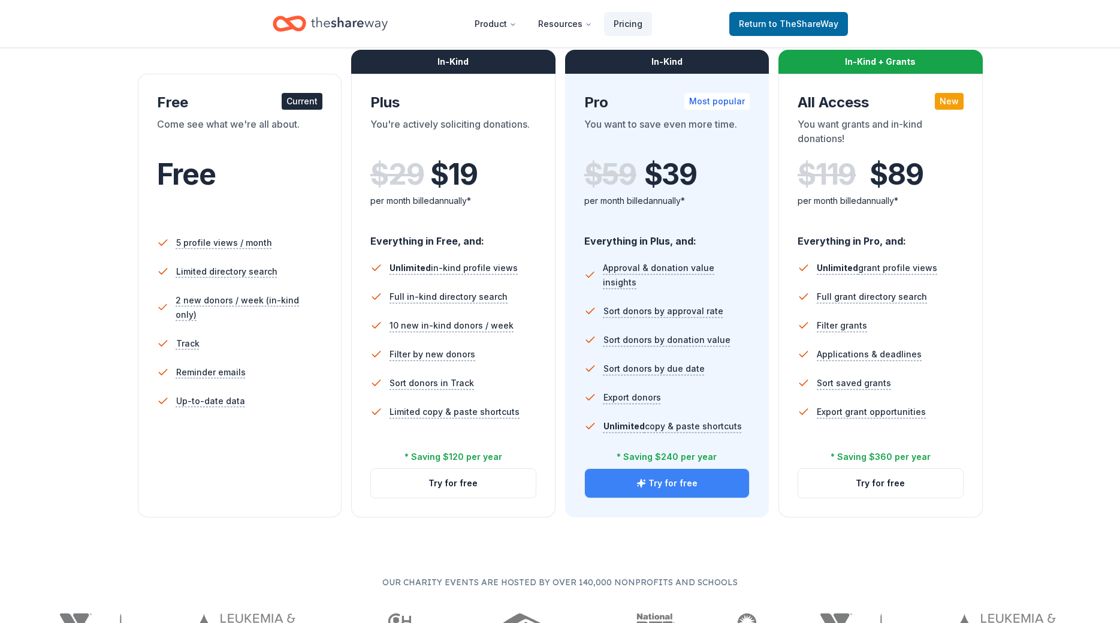
click at [658, 481] on button "Try for free" at bounding box center [667, 483] width 165 height 29
